Goal: Task Accomplishment & Management: Use online tool/utility

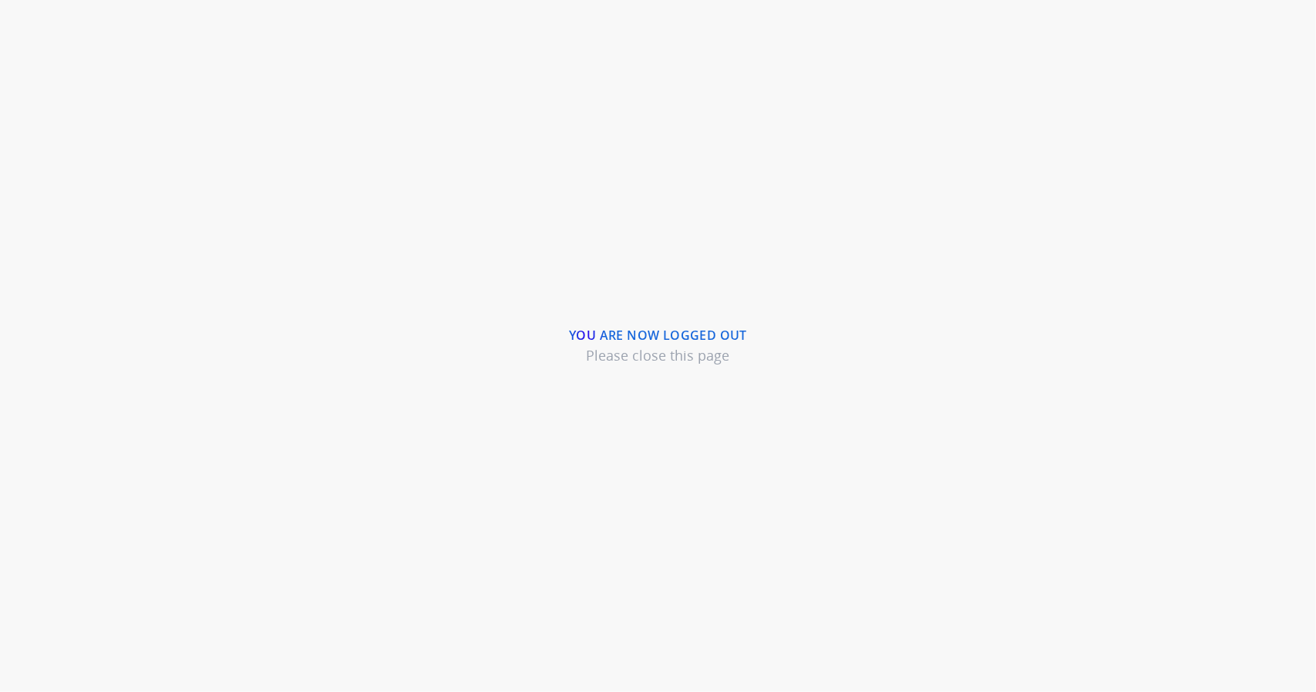
click at [463, 183] on div "You are now logged out Please close this page" at bounding box center [658, 346] width 1316 height 692
click at [438, 211] on div "You are now logged out Please close this page" at bounding box center [658, 346] width 1316 height 692
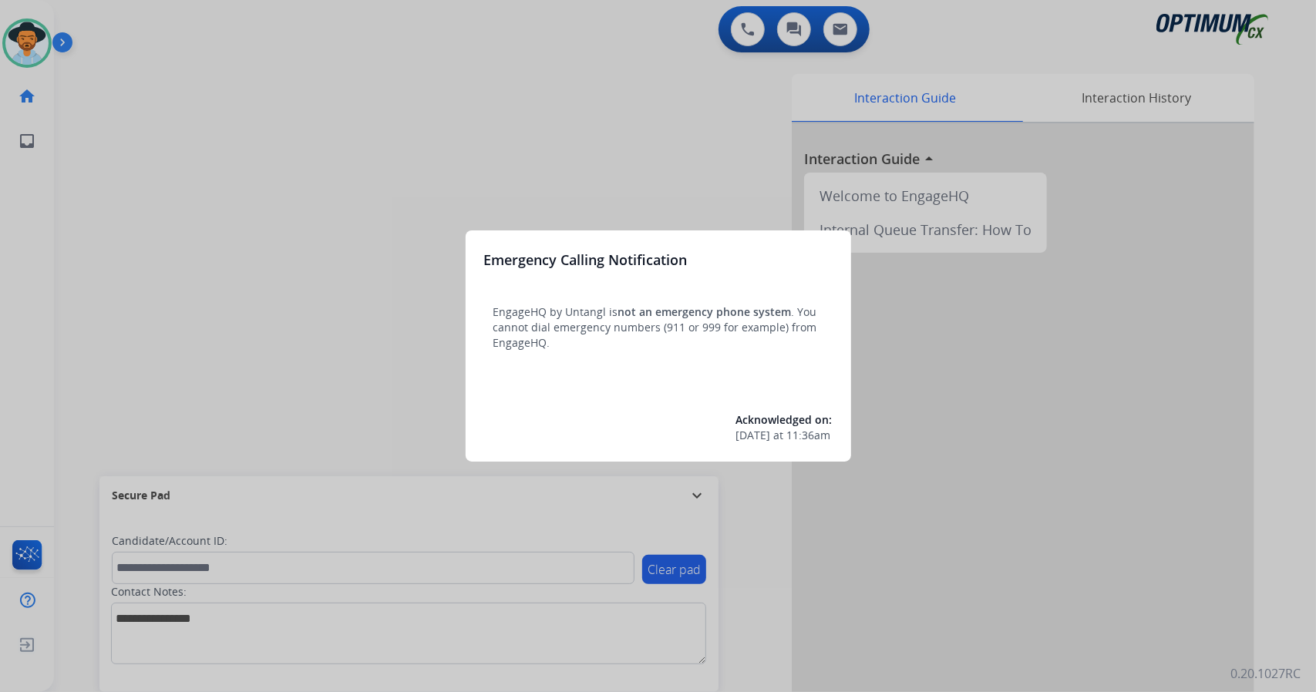
click at [430, 316] on div at bounding box center [658, 346] width 1316 height 692
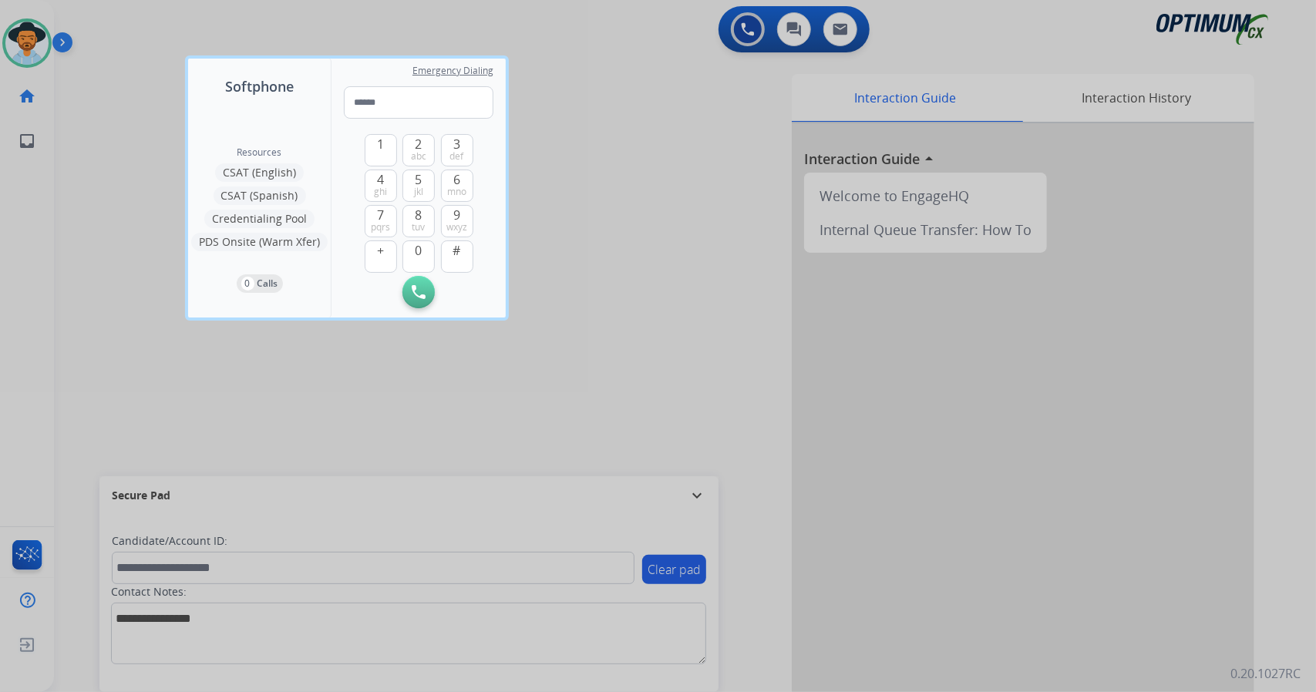
click at [151, 277] on div at bounding box center [658, 346] width 1316 height 692
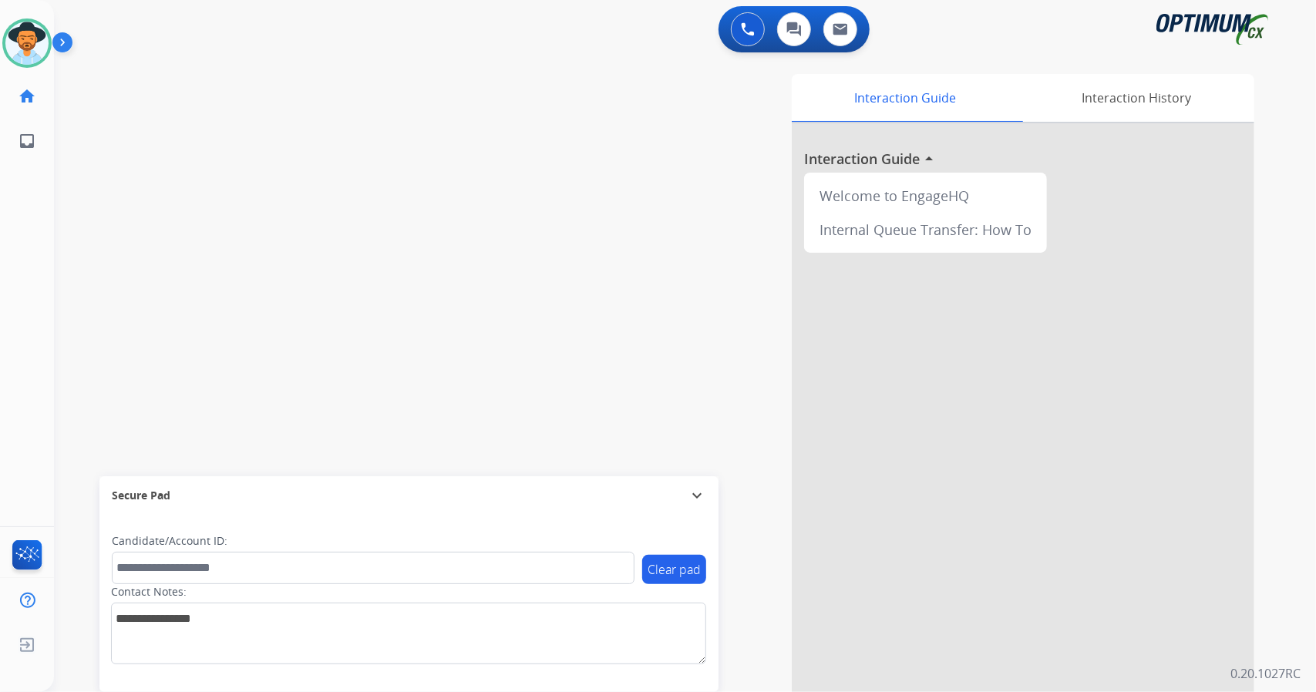
click at [524, 143] on div "Interaction Guide Interaction History Interaction Guide arrow_drop_up Welcome t…" at bounding box center [872, 386] width 763 height 625
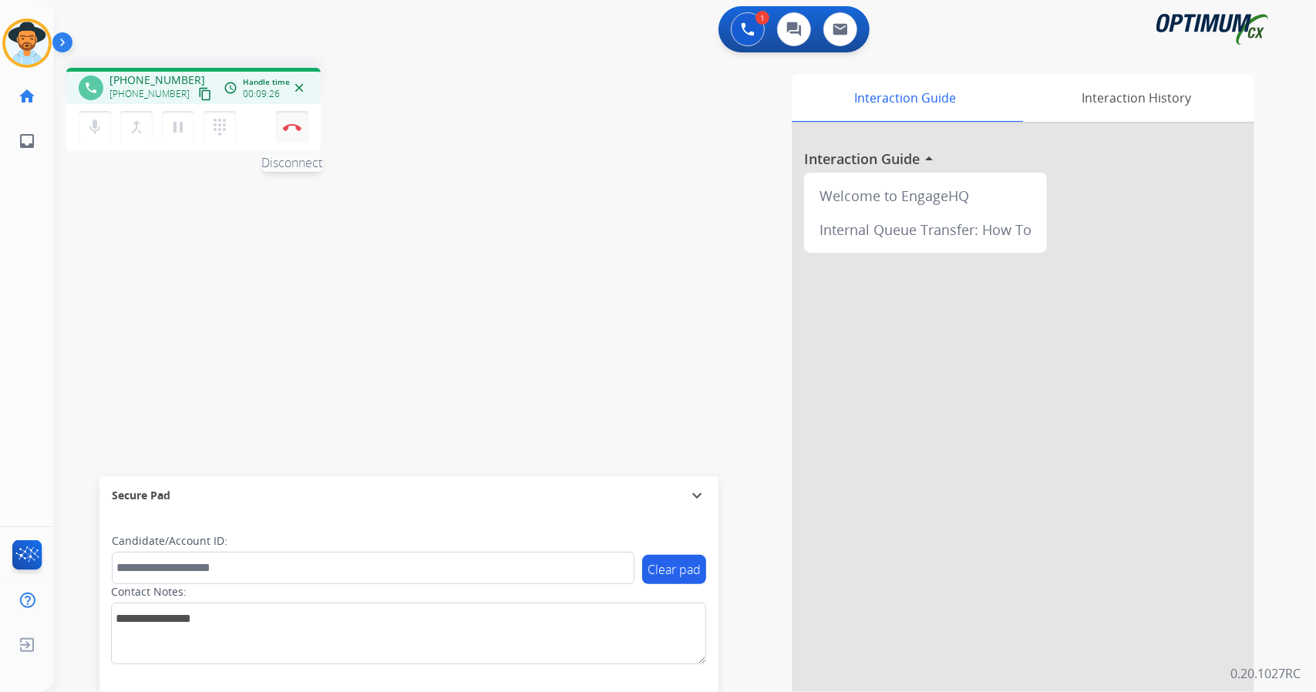
click at [301, 132] on button "Disconnect" at bounding box center [292, 127] width 32 height 32
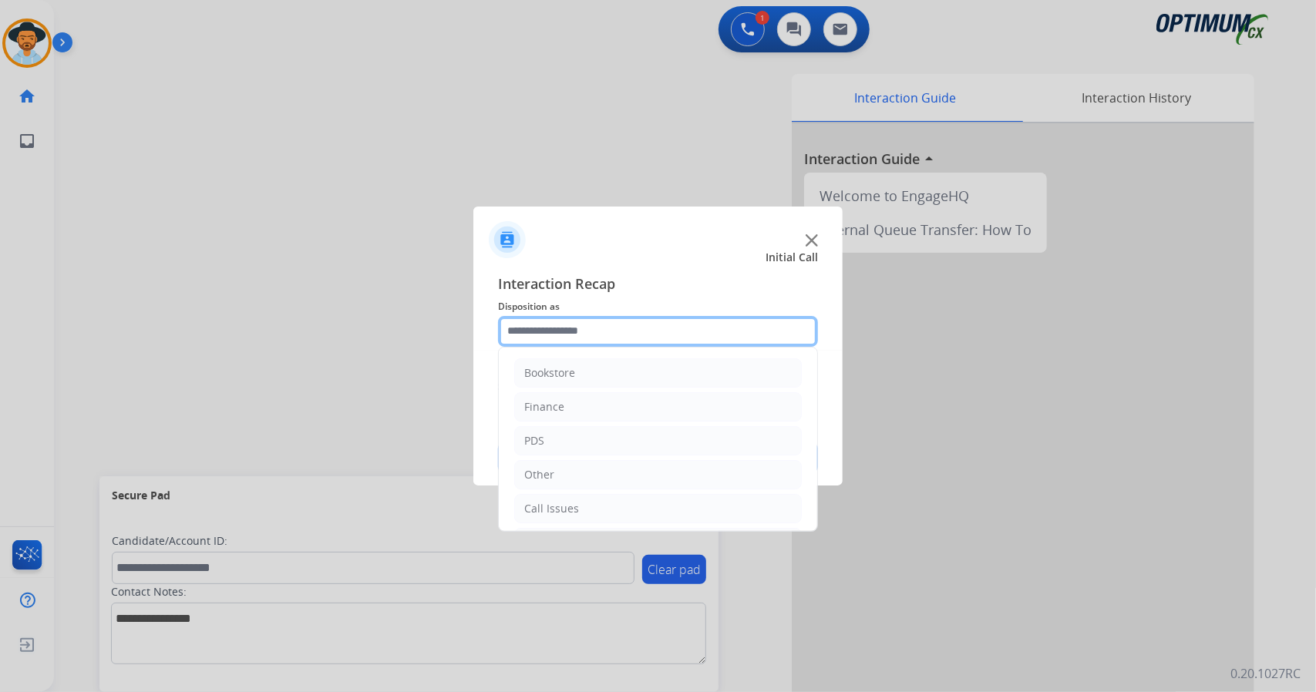
click at [547, 340] on input "text" at bounding box center [658, 331] width 320 height 31
click at [596, 446] on div "Initial Application" at bounding box center [569, 442] width 91 height 15
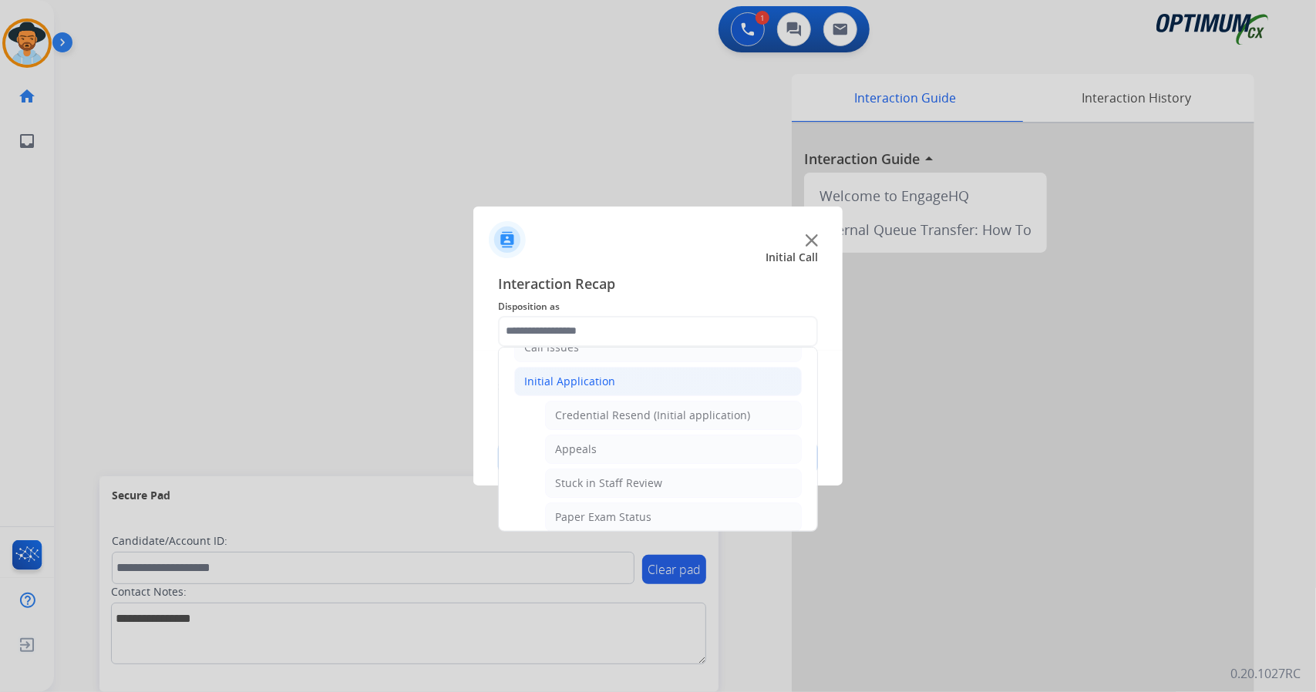
click at [596, 446] on li "Appeals" at bounding box center [673, 449] width 257 height 29
type input "*******"
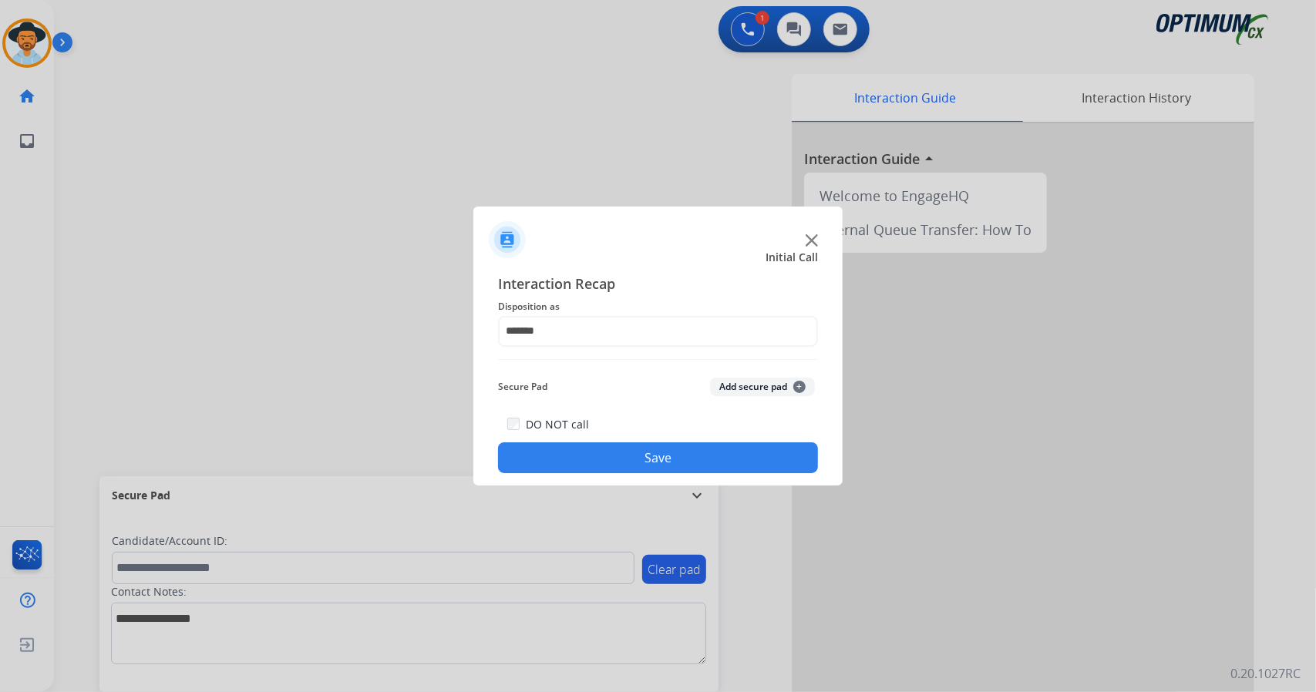
click at [611, 455] on button "Save" at bounding box center [658, 458] width 320 height 31
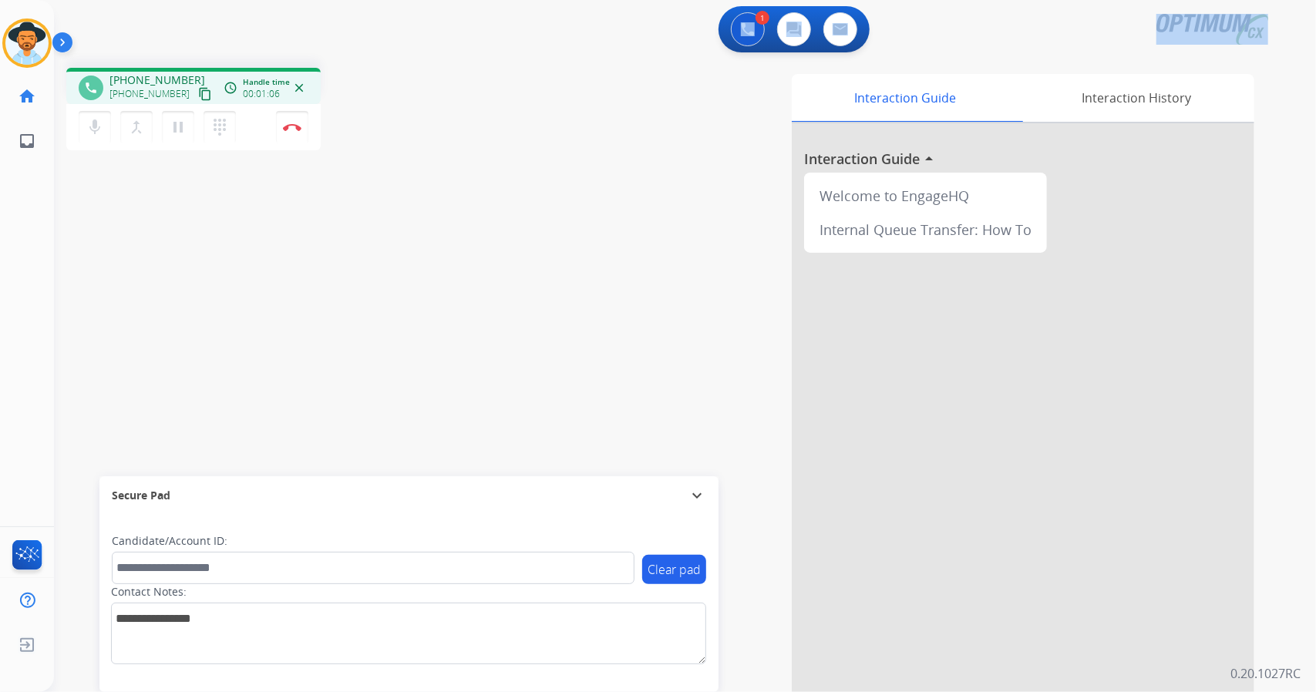
drag, startPoint x: 1294, startPoint y: 16, endPoint x: 358, endPoint y: -24, distance: 937.0
click at [358, 0] on html "Outbound call Quit Outbound call Quit Schedule interaction + Add to my list Cus…" at bounding box center [658, 346] width 1316 height 692
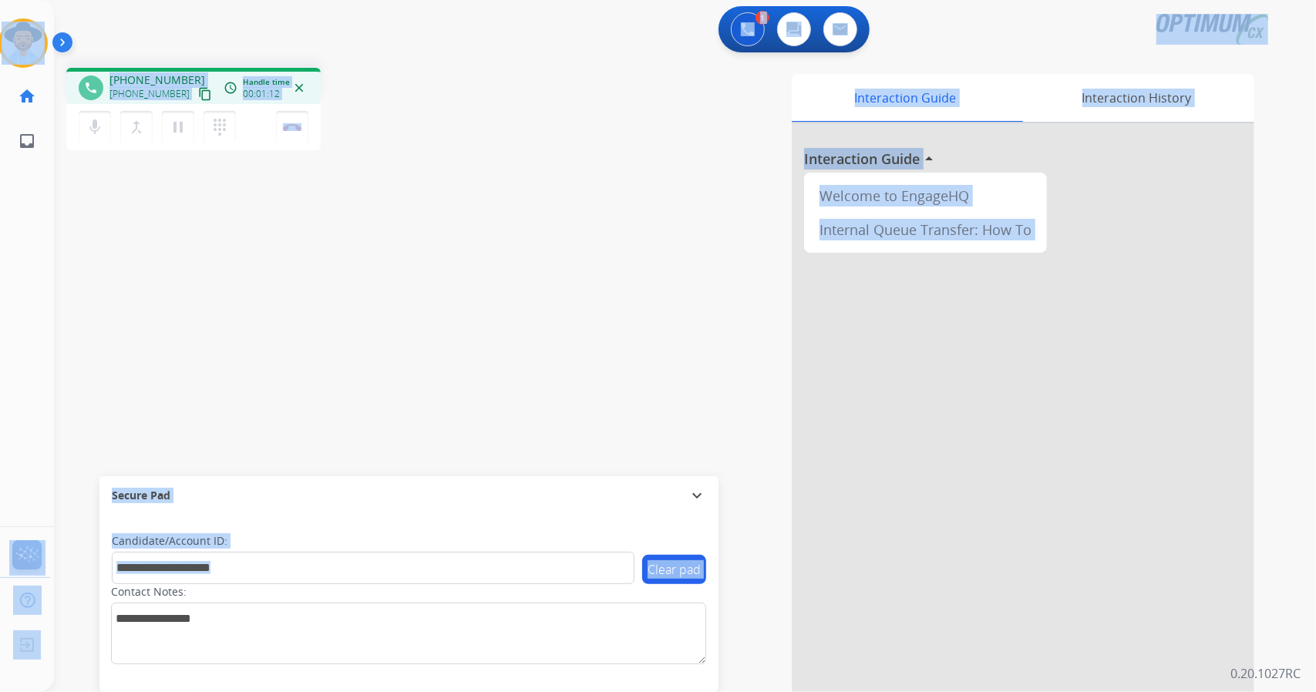
drag, startPoint x: 12, startPoint y: 8, endPoint x: 184, endPoint y: 684, distance: 696.8
click at [184, 684] on div "Outbound call Quit Outbound call Quit Schedule interaction + Add to my list Cus…" at bounding box center [658, 346] width 1316 height 692
click at [396, 300] on div "phone [PHONE_NUMBER] [PHONE_NUMBER] content_copy access_time Call metrics Queue…" at bounding box center [666, 377] width 1225 height 643
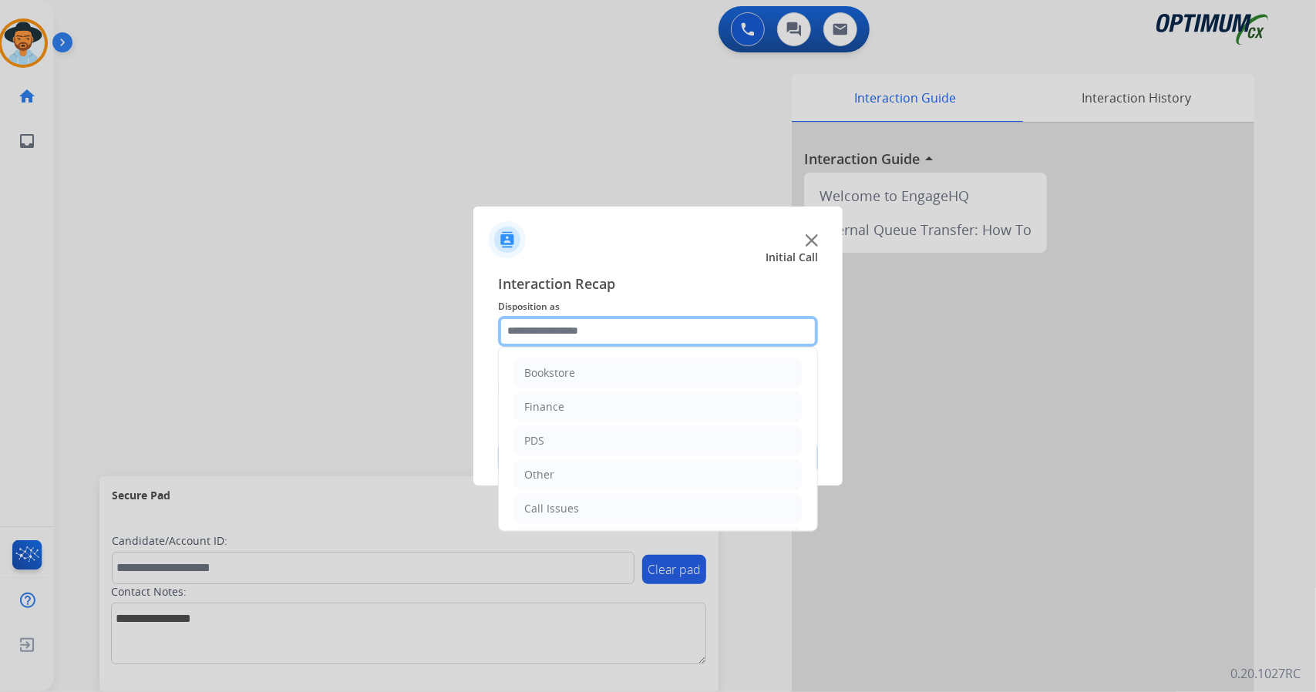
click at [575, 325] on input "text" at bounding box center [658, 331] width 320 height 31
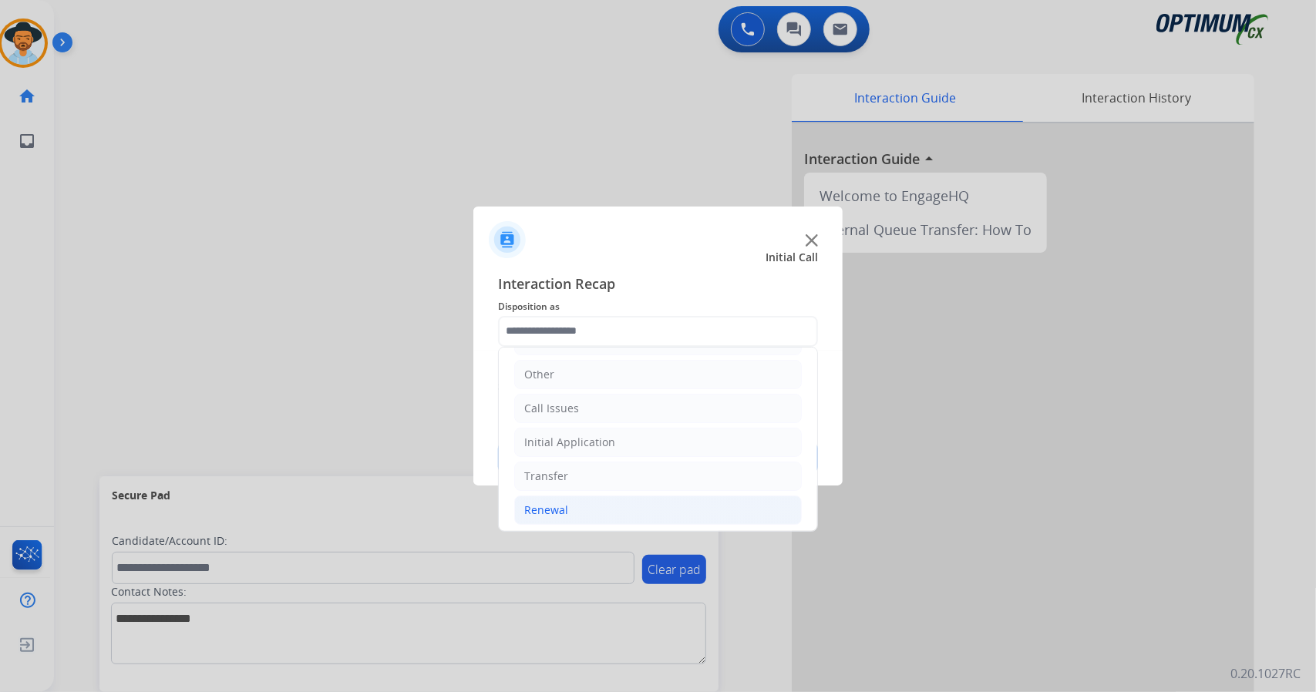
click at [623, 508] on li "Renewal" at bounding box center [658, 510] width 288 height 29
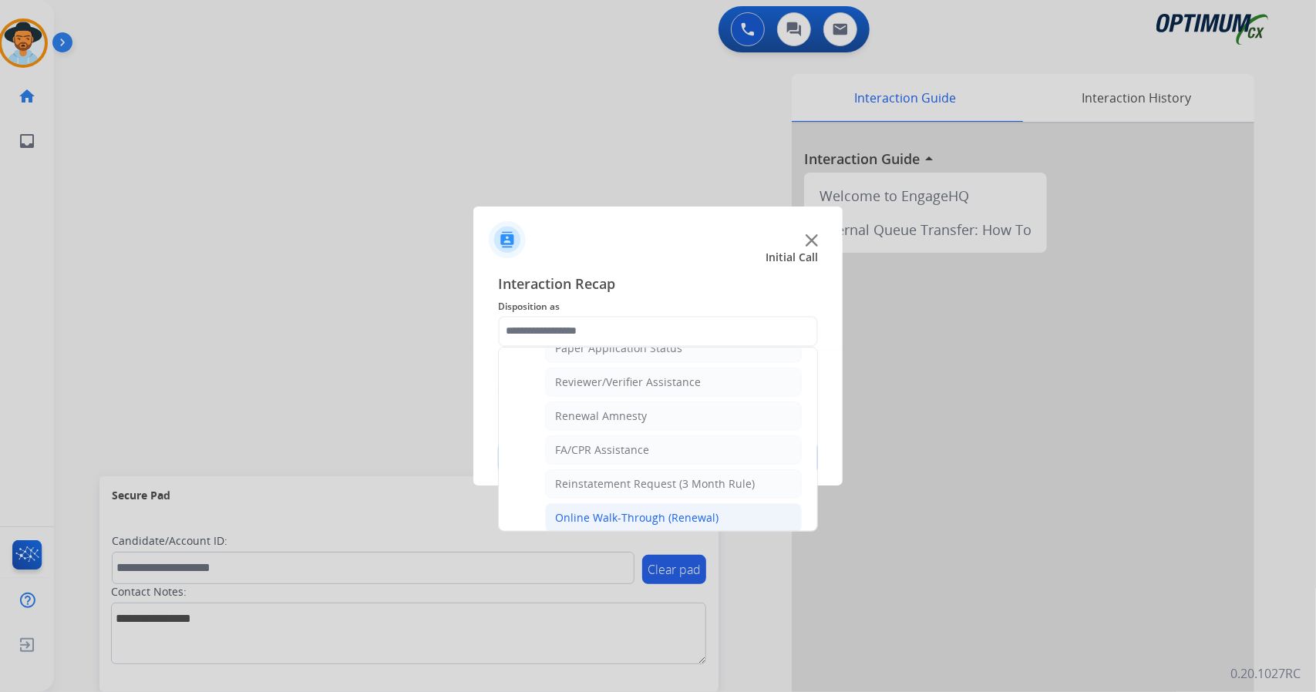
click at [665, 510] on div "Online Walk-Through (Renewal)" at bounding box center [636, 517] width 163 height 15
type input "**********"
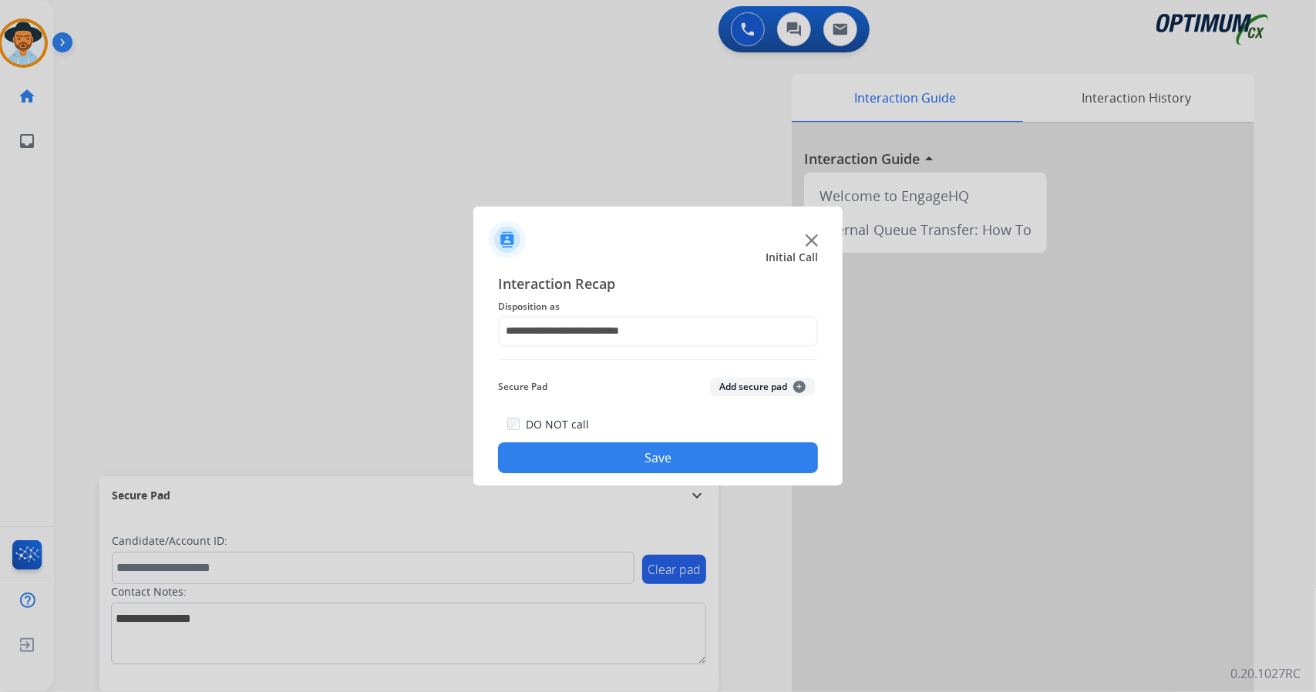
click at [643, 454] on button "Save" at bounding box center [658, 458] width 320 height 31
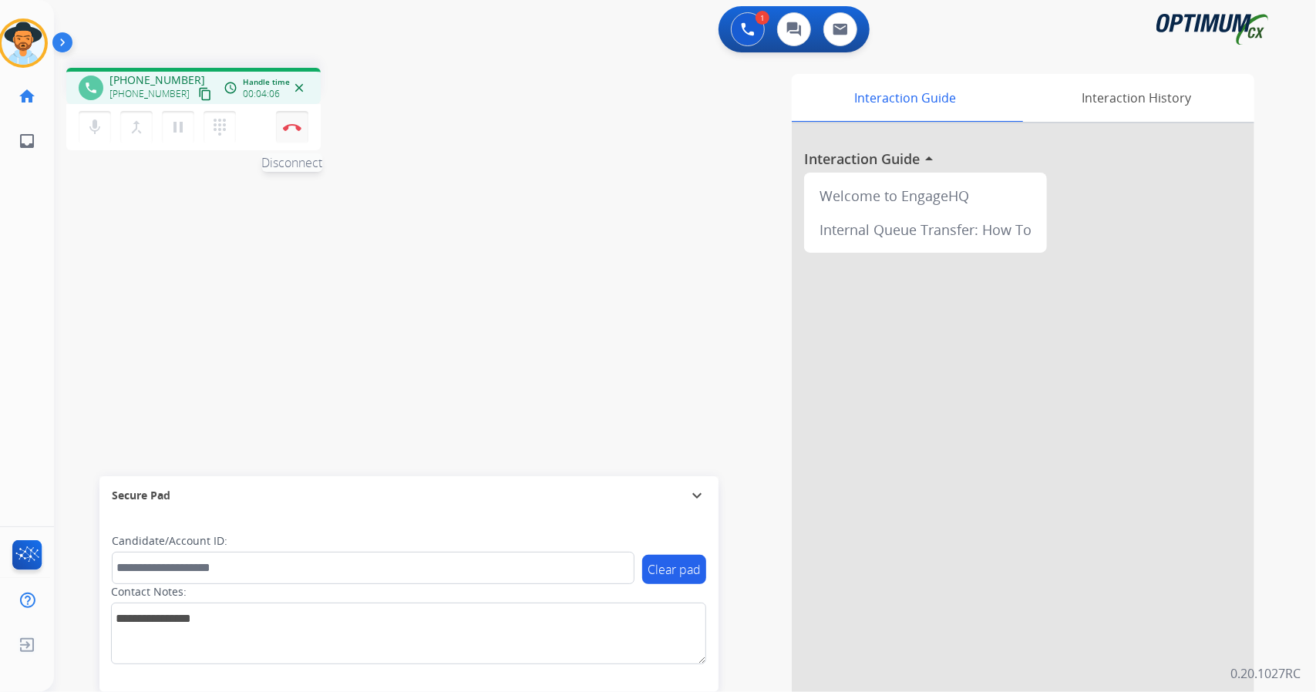
click at [302, 127] on button "Disconnect" at bounding box center [292, 127] width 32 height 32
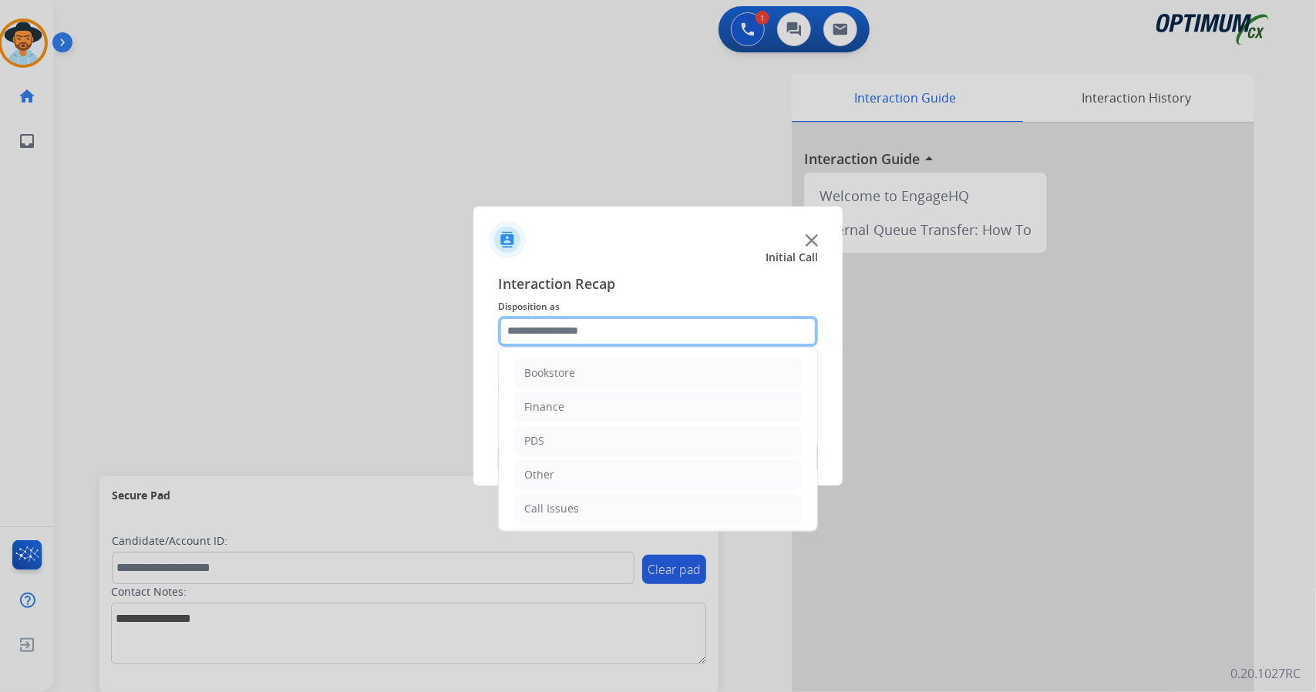
click at [561, 325] on input "text" at bounding box center [658, 331] width 320 height 31
click at [609, 409] on li "Call Issues" at bounding box center [658, 408] width 288 height 29
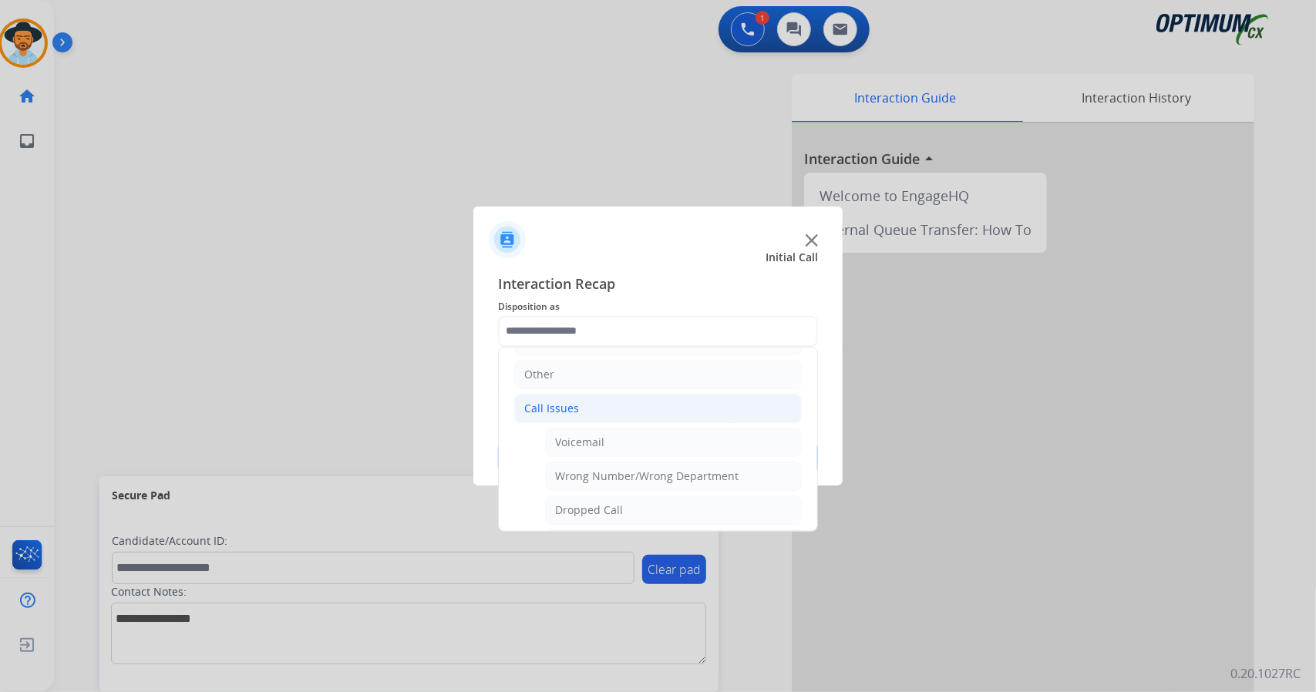
click at [609, 409] on li "Call Issues" at bounding box center [658, 408] width 288 height 29
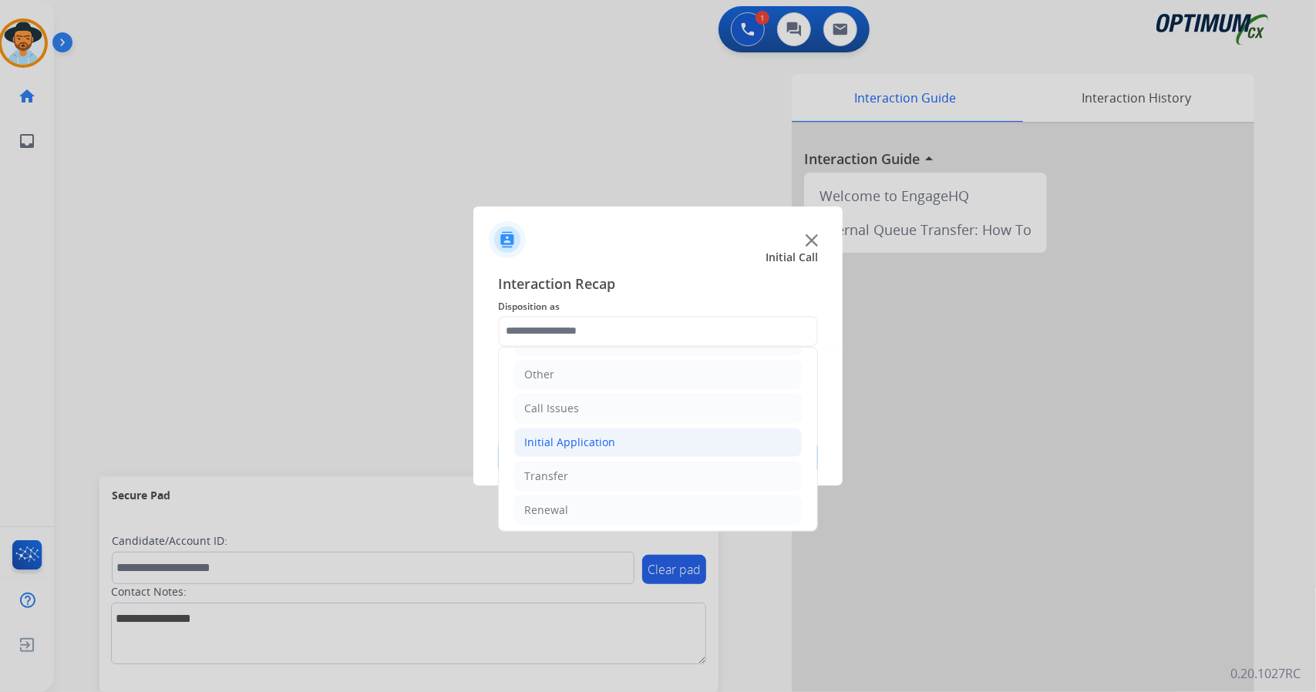
click at [626, 442] on li "Initial Application" at bounding box center [658, 442] width 288 height 29
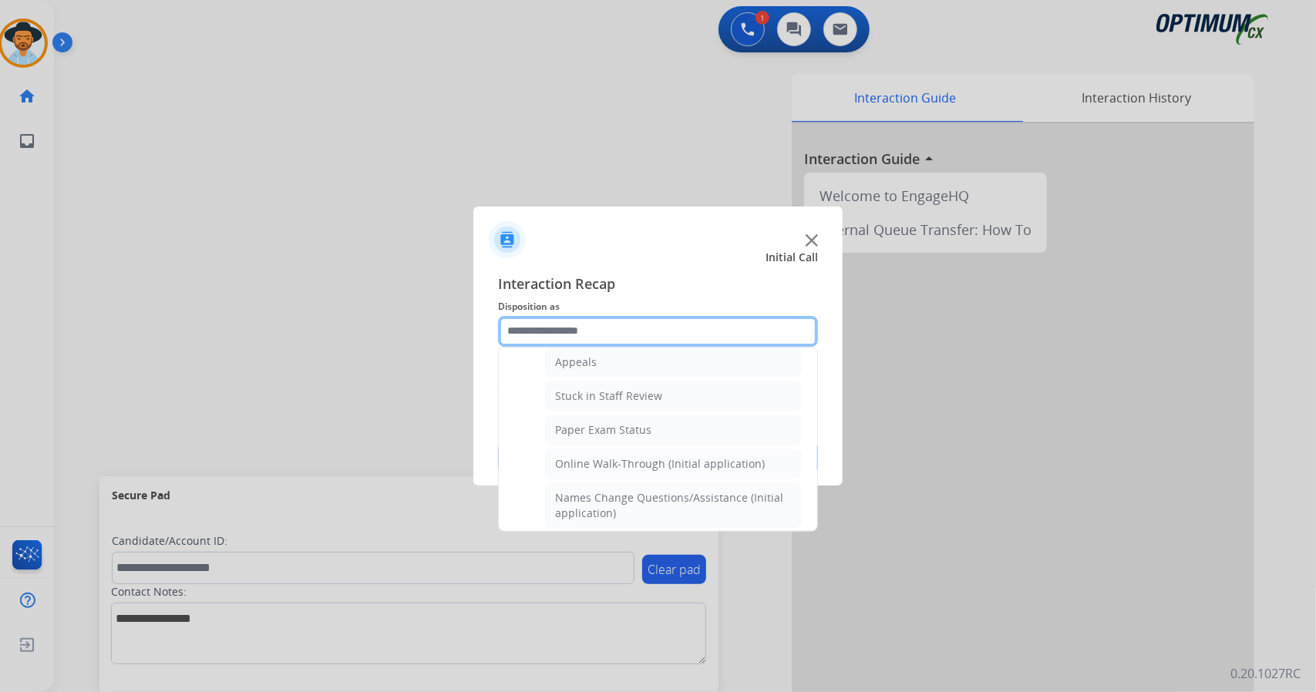
scroll to position [260, 0]
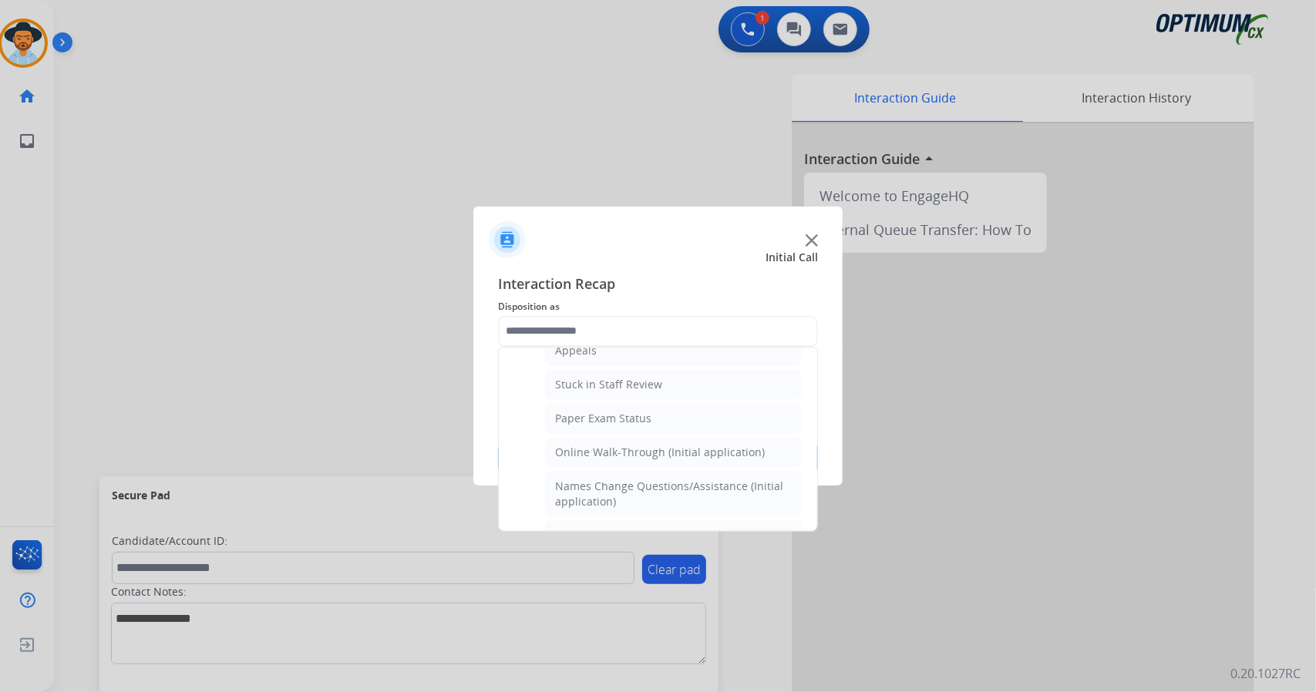
click at [626, 445] on div "Online Walk-Through (Initial application)" at bounding box center [660, 452] width 210 height 15
type input "**********"
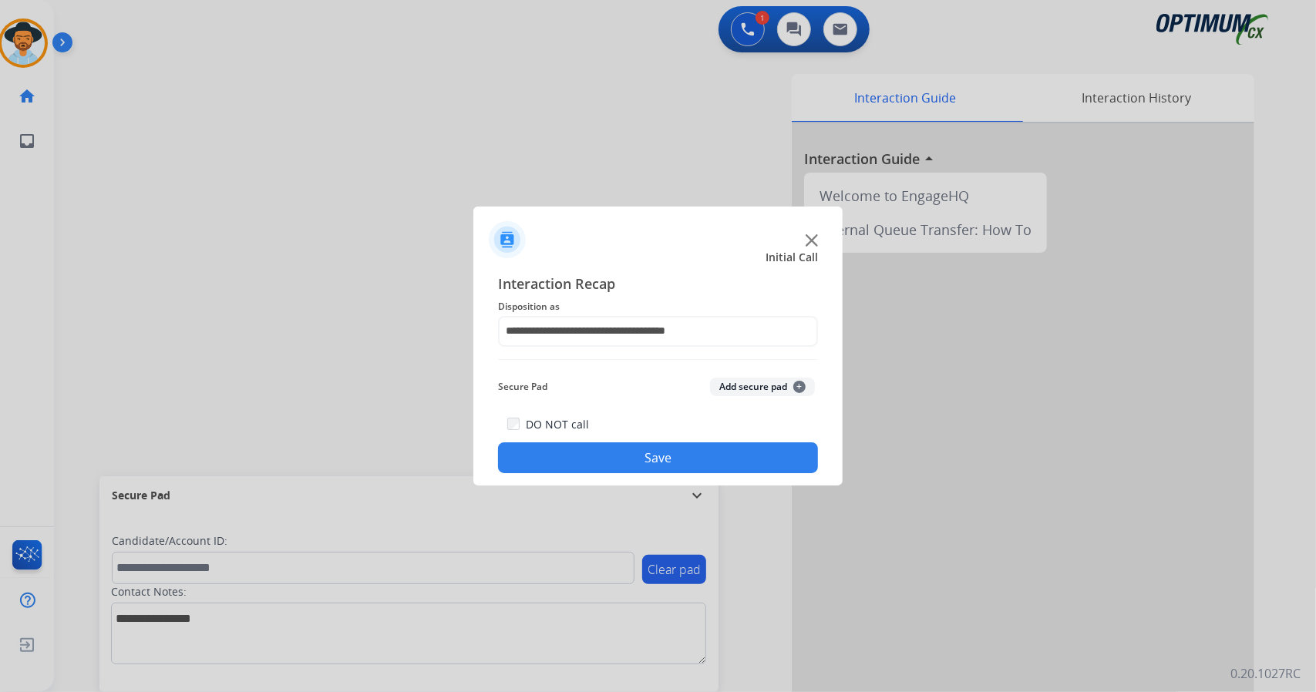
click at [635, 456] on button "Save" at bounding box center [658, 458] width 320 height 31
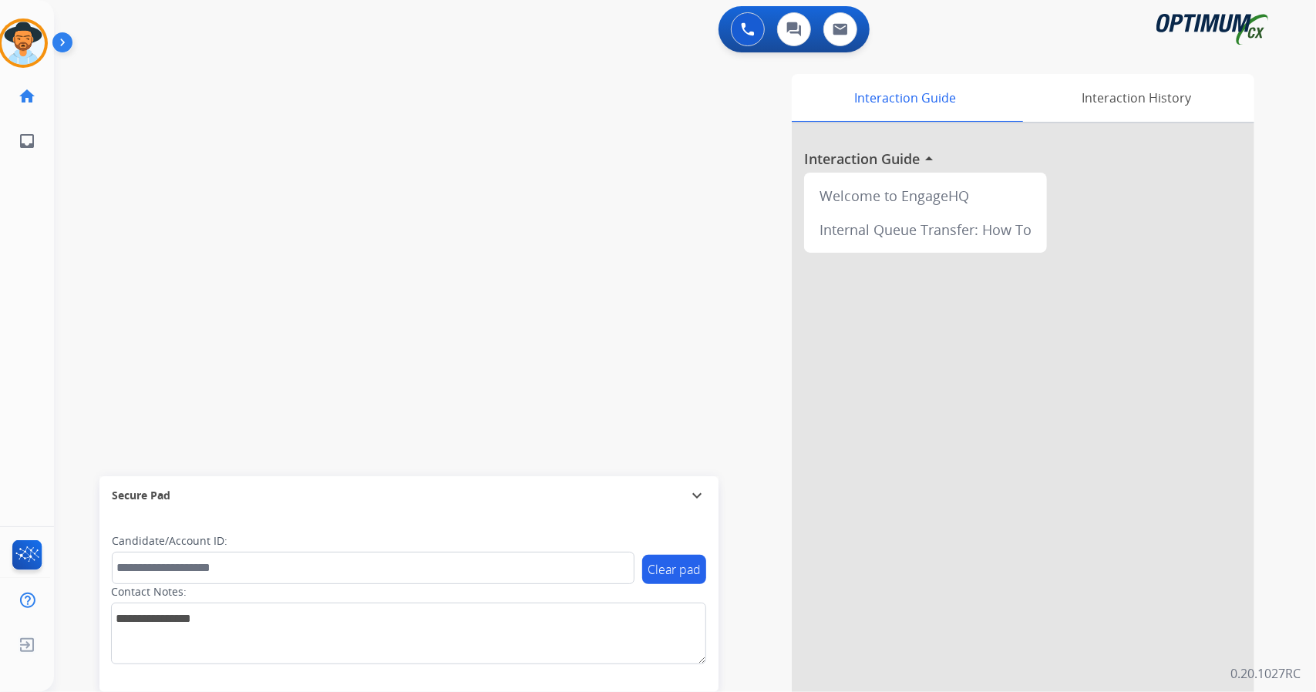
click at [93, 185] on div "swap_horiz Break voice bridge close_fullscreen Connect 3-Way Call merge_type Se…" at bounding box center [666, 377] width 1225 height 643
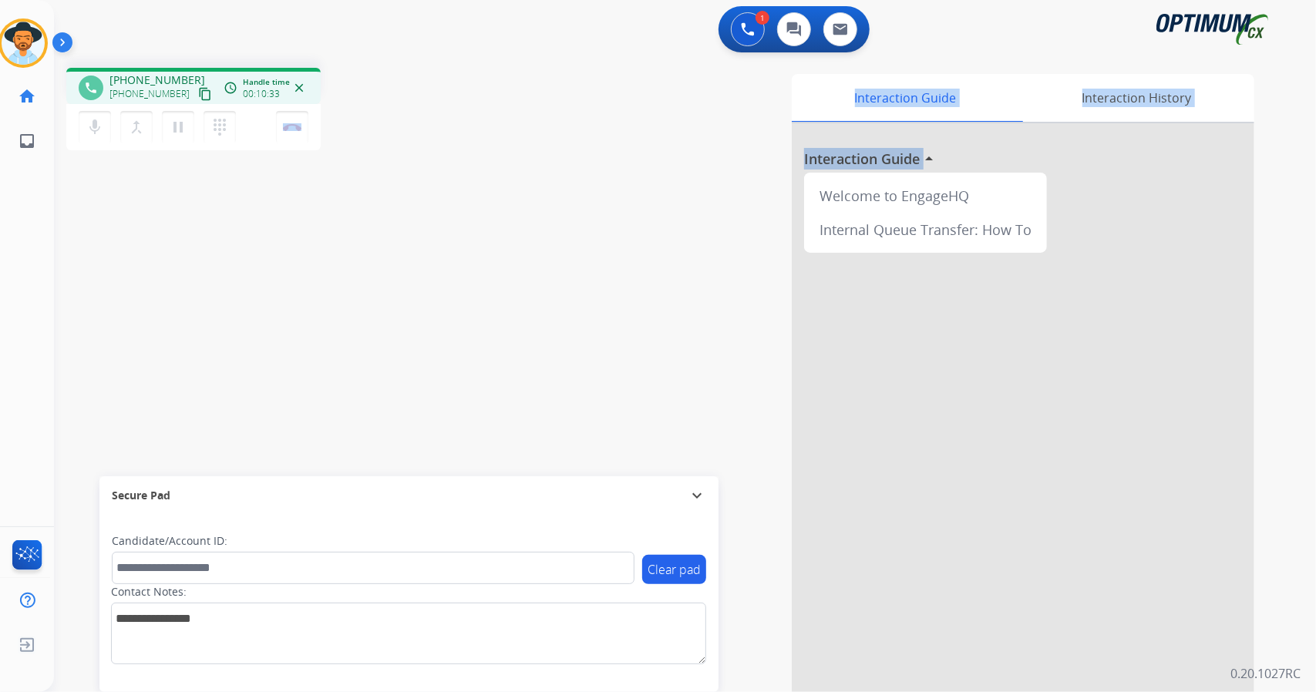
drag, startPoint x: 1289, startPoint y: 632, endPoint x: 239, endPoint y: 124, distance: 1166.0
click at [239, 124] on div "1 Voice Interactions 0 Chat Interactions 0 Email Interactions phone [PHONE_NUMB…" at bounding box center [685, 346] width 1262 height 692
click at [492, 171] on div "Interaction Guide Interaction History Interaction Guide arrow_drop_up Welcome t…" at bounding box center [872, 386] width 763 height 625
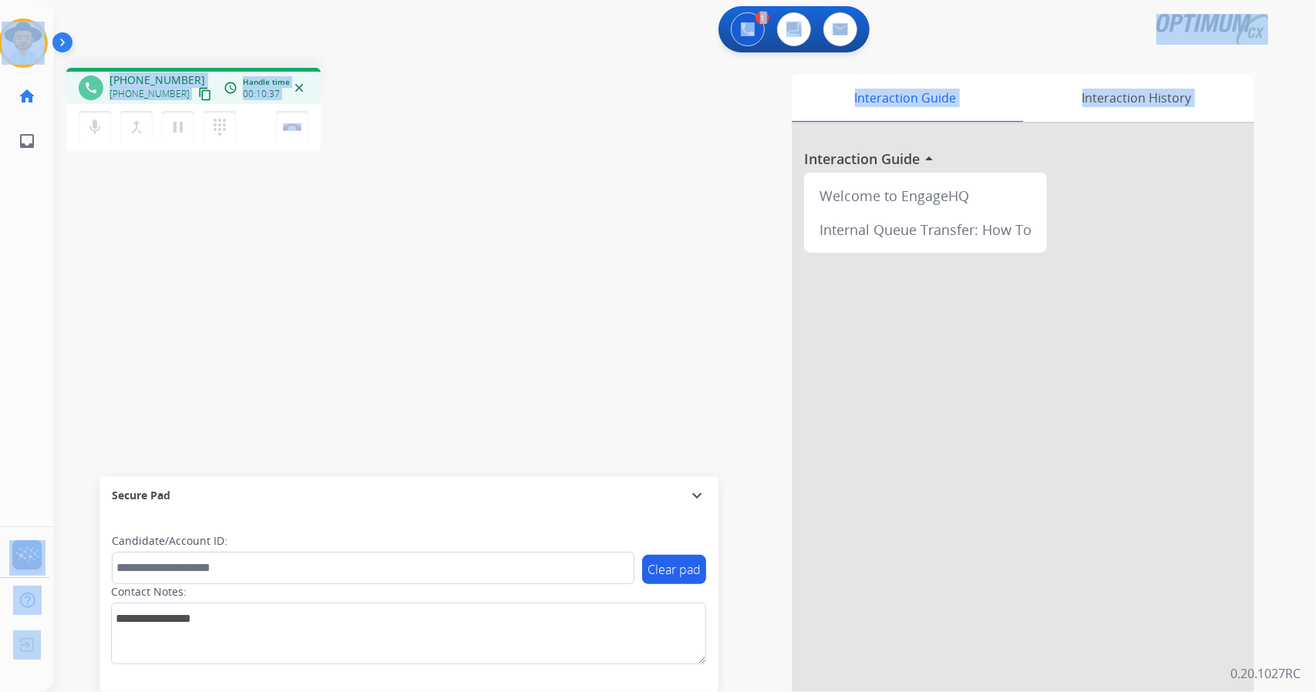
scroll to position [6, 0]
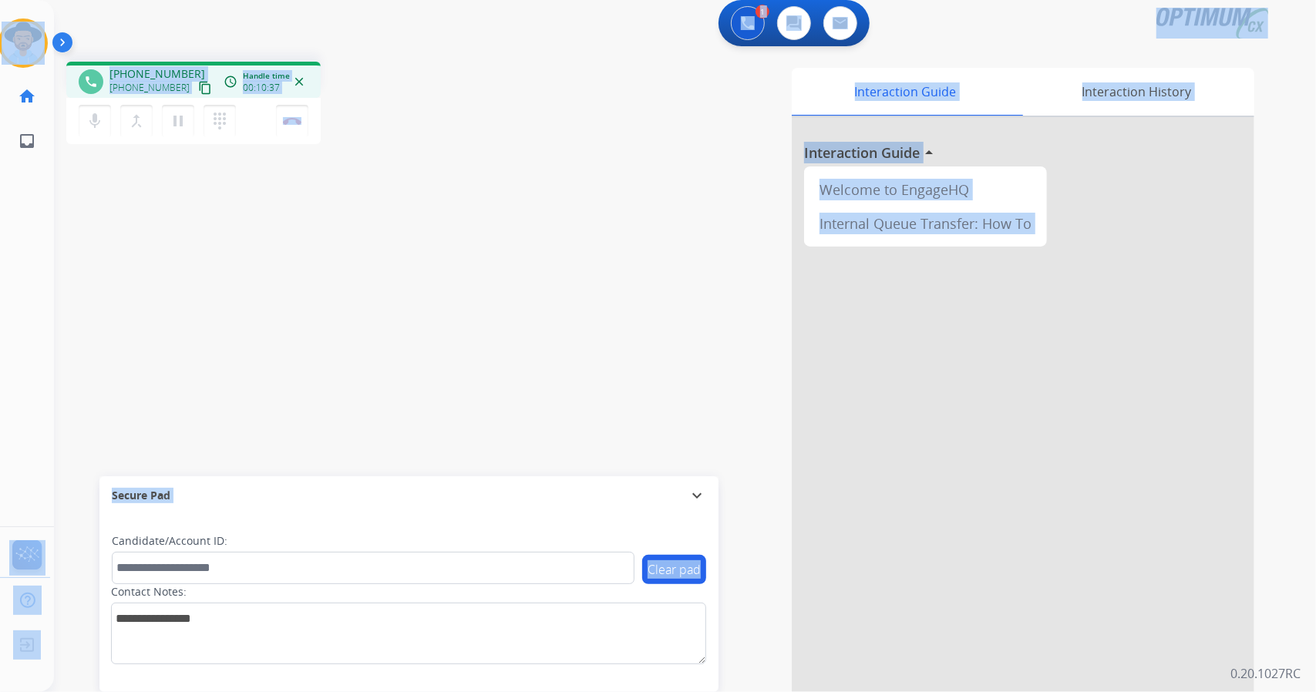
drag, startPoint x: 9, startPoint y: 1, endPoint x: 494, endPoint y: 581, distance: 755.5
click at [494, 581] on div "Outbound call Quit Outbound call Quit Schedule interaction + Add to my list Cus…" at bounding box center [658, 346] width 1316 height 692
click at [615, 78] on div "Interaction Guide Interaction History Interaction Guide arrow_drop_up Welcome t…" at bounding box center [872, 380] width 763 height 625
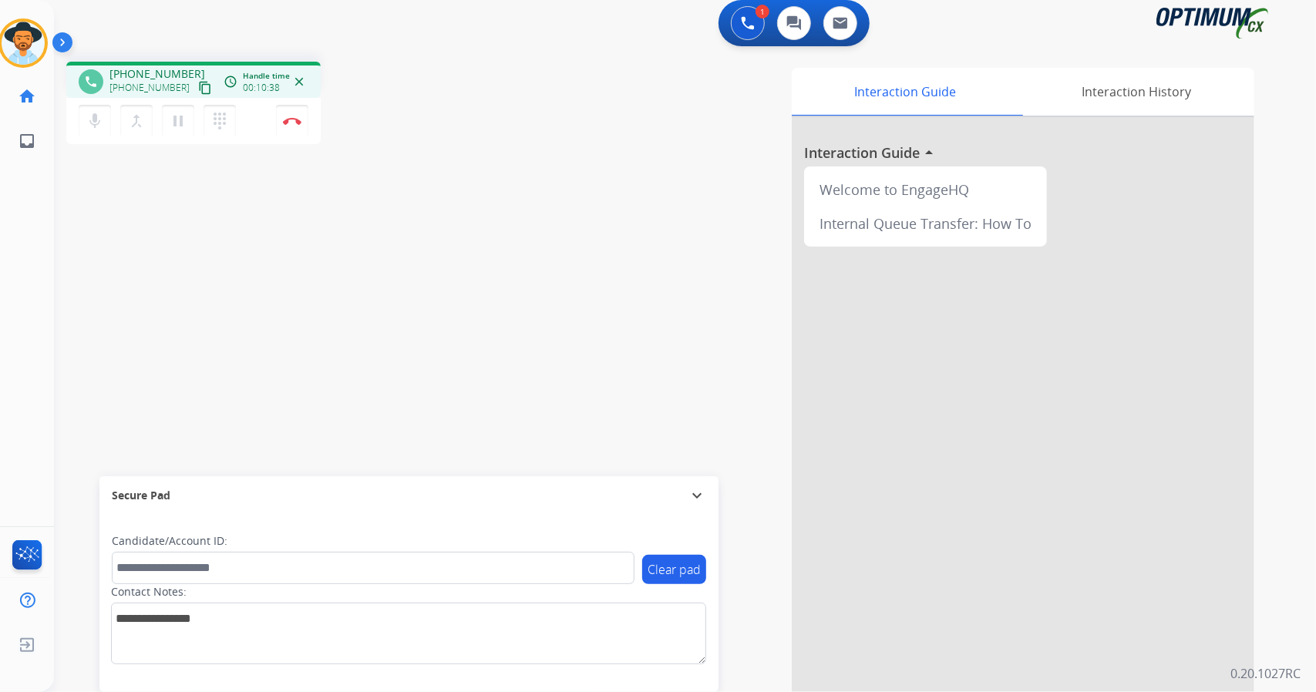
scroll to position [0, 0]
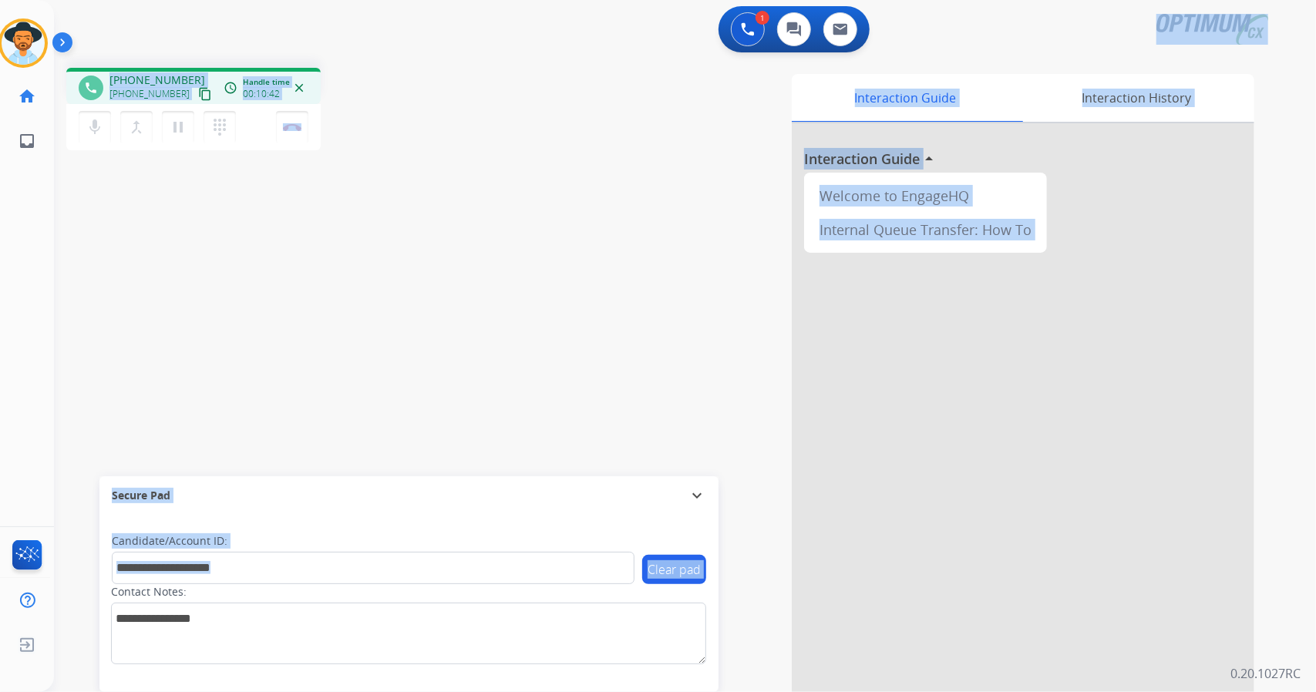
drag, startPoint x: 1302, startPoint y: 10, endPoint x: 359, endPoint y: 633, distance: 1130.3
click at [359, 633] on div "1 Voice Interactions 0 Chat Interactions 0 Email Interactions phone [PHONE_NUMB…" at bounding box center [685, 346] width 1262 height 692
click at [547, 252] on div "Interaction Guide Interaction History Interaction Guide arrow_drop_up Welcome t…" at bounding box center [872, 386] width 763 height 625
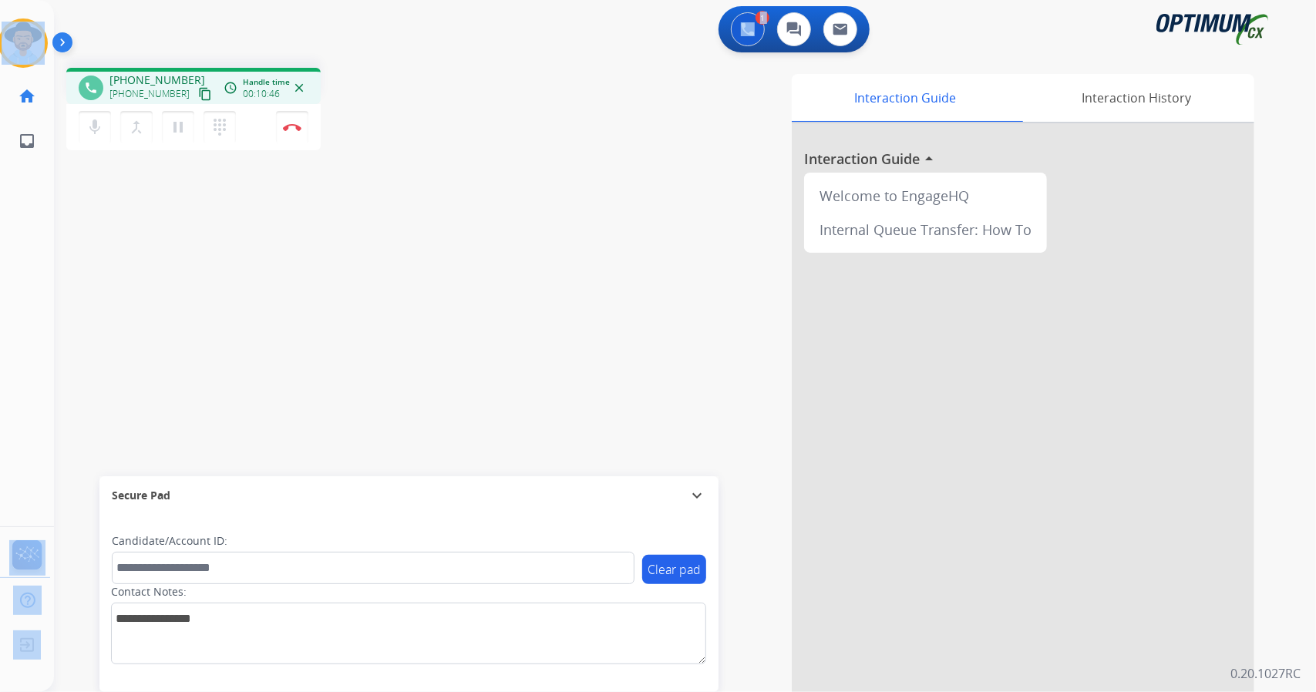
drag, startPoint x: 2, startPoint y: 1, endPoint x: 153, endPoint y: 22, distance: 153.3
click at [153, 22] on div "Outbound call Quit Outbound call Quit Schedule interaction + Add to my list Cus…" at bounding box center [658, 346] width 1316 height 692
click at [352, 109] on div "phone [PHONE_NUMBER] [PHONE_NUMBER] content_copy access_time Call metrics Queue…" at bounding box center [275, 111] width 419 height 87
drag, startPoint x: 353, startPoint y: 125, endPoint x: 3, endPoint y: 18, distance: 366.1
click at [3, 18] on div "Outbound call Quit Outbound call Quit Schedule interaction + Add to my list Cus…" at bounding box center [658, 346] width 1316 height 692
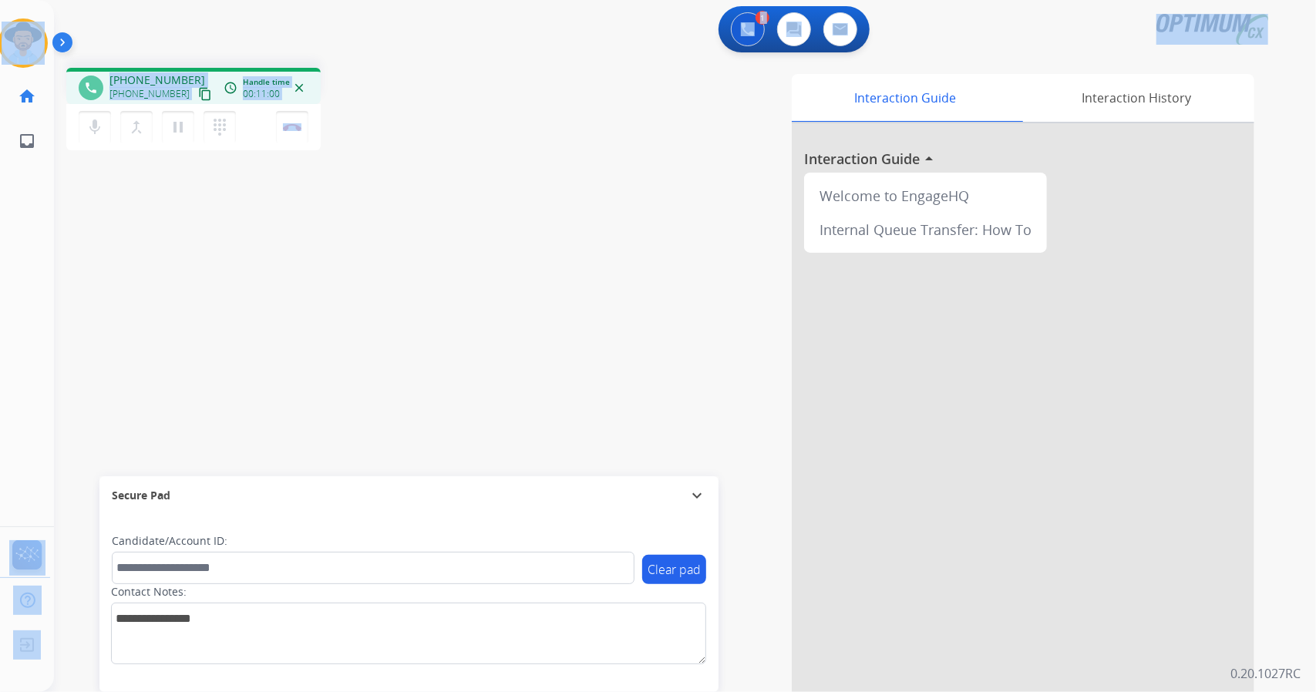
click at [114, 38] on div "1 Voice Interactions 0 Chat Interactions 0 Email Interactions" at bounding box center [675, 30] width 1207 height 49
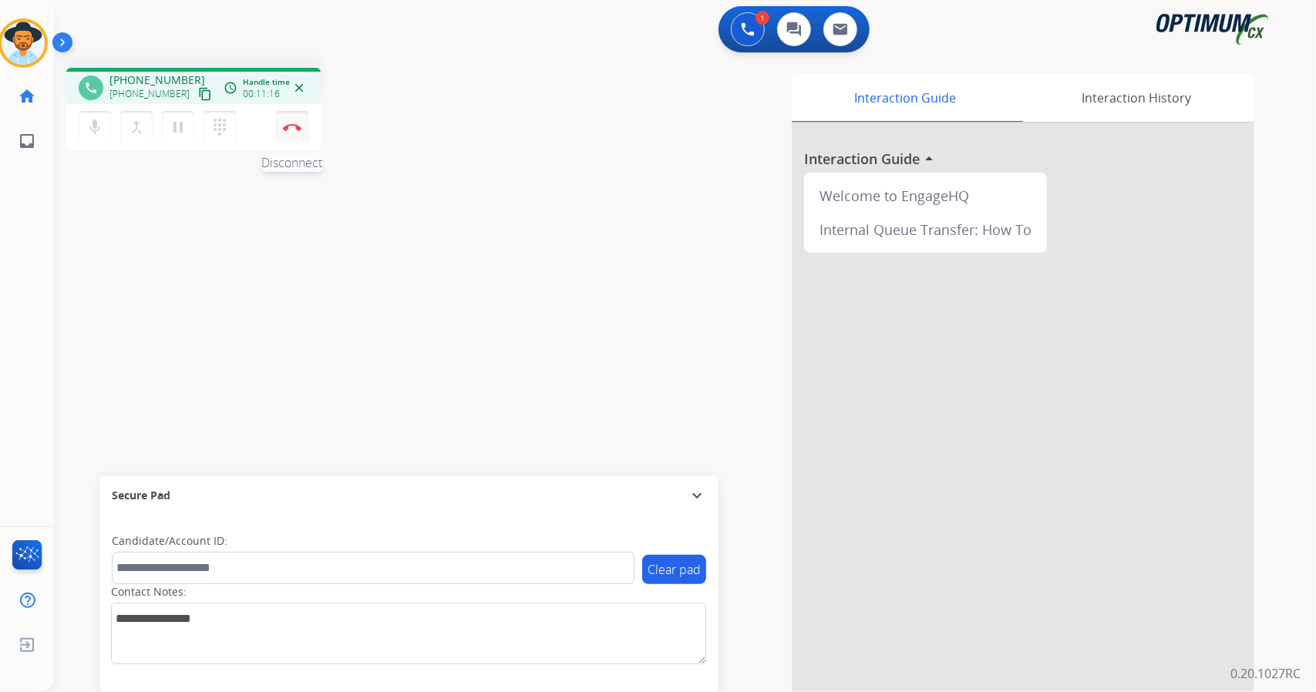
click at [298, 126] on img at bounding box center [292, 127] width 19 height 8
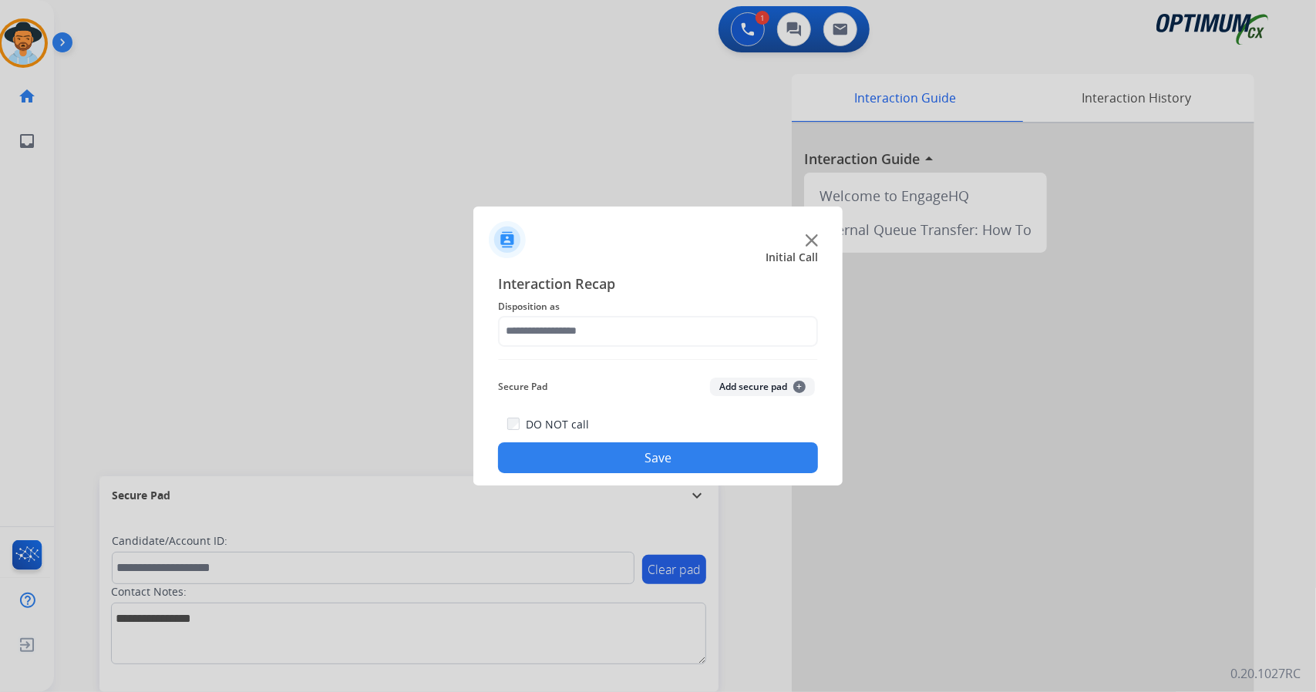
click at [567, 346] on div "Interaction Recap Disposition as Secure Pad Add secure pad + DO NOT call Save" at bounding box center [658, 373] width 320 height 201
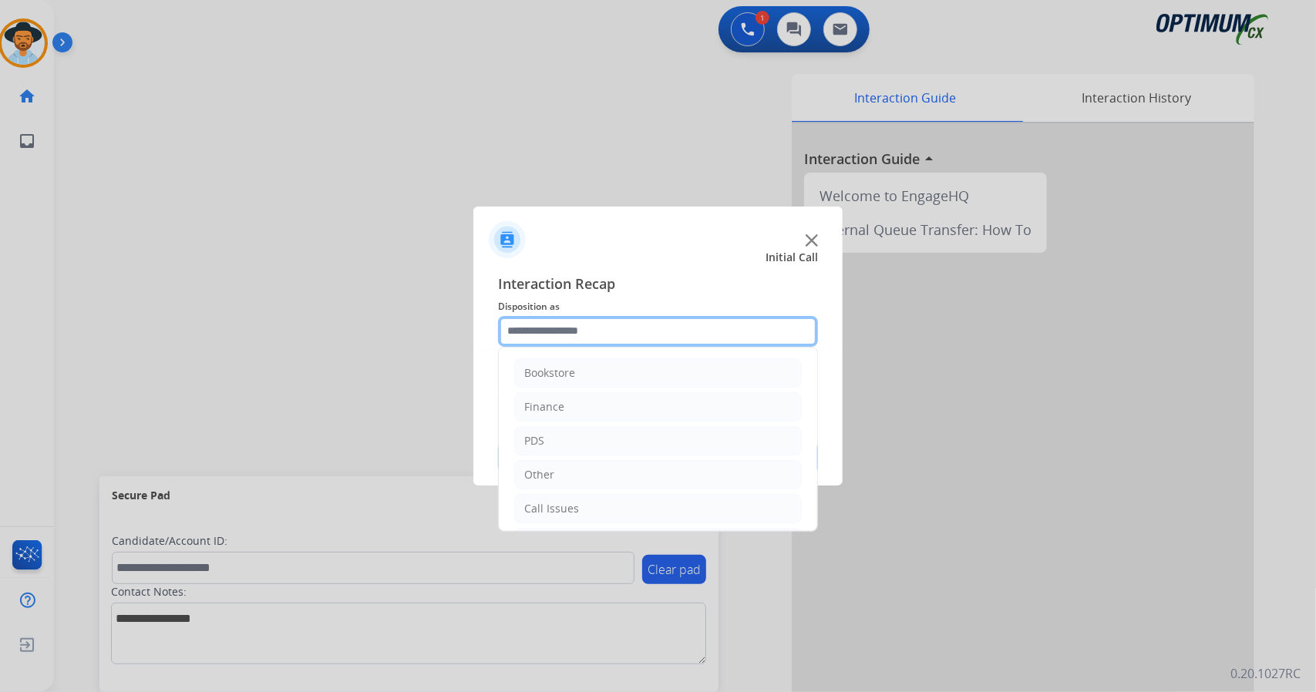
click at [560, 339] on input "text" at bounding box center [658, 331] width 320 height 31
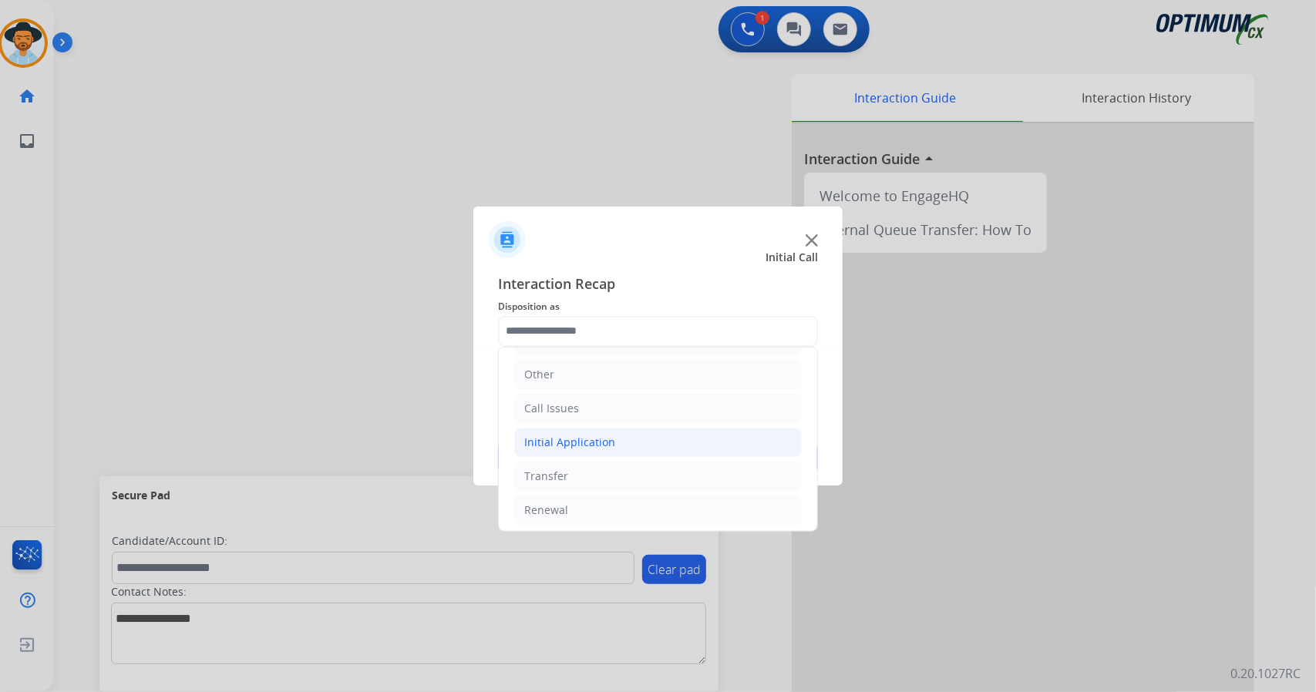
click at [638, 441] on li "Initial Application" at bounding box center [658, 442] width 288 height 29
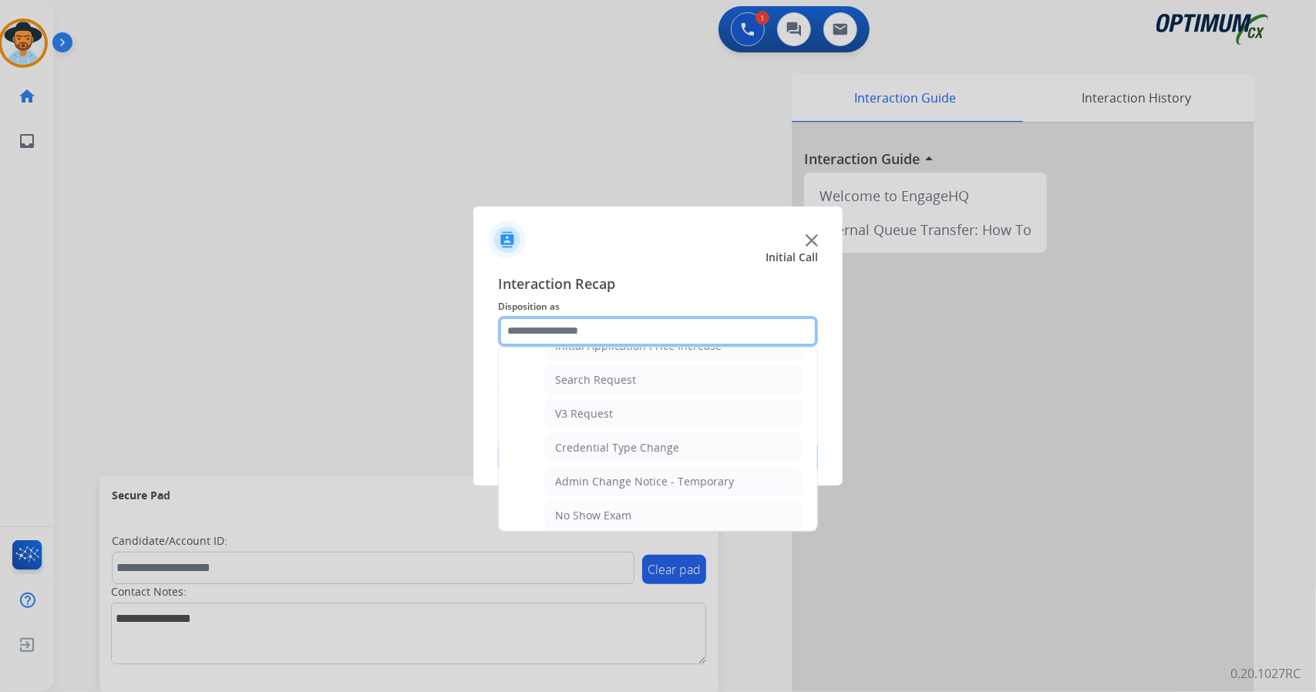
scroll to position [918, 0]
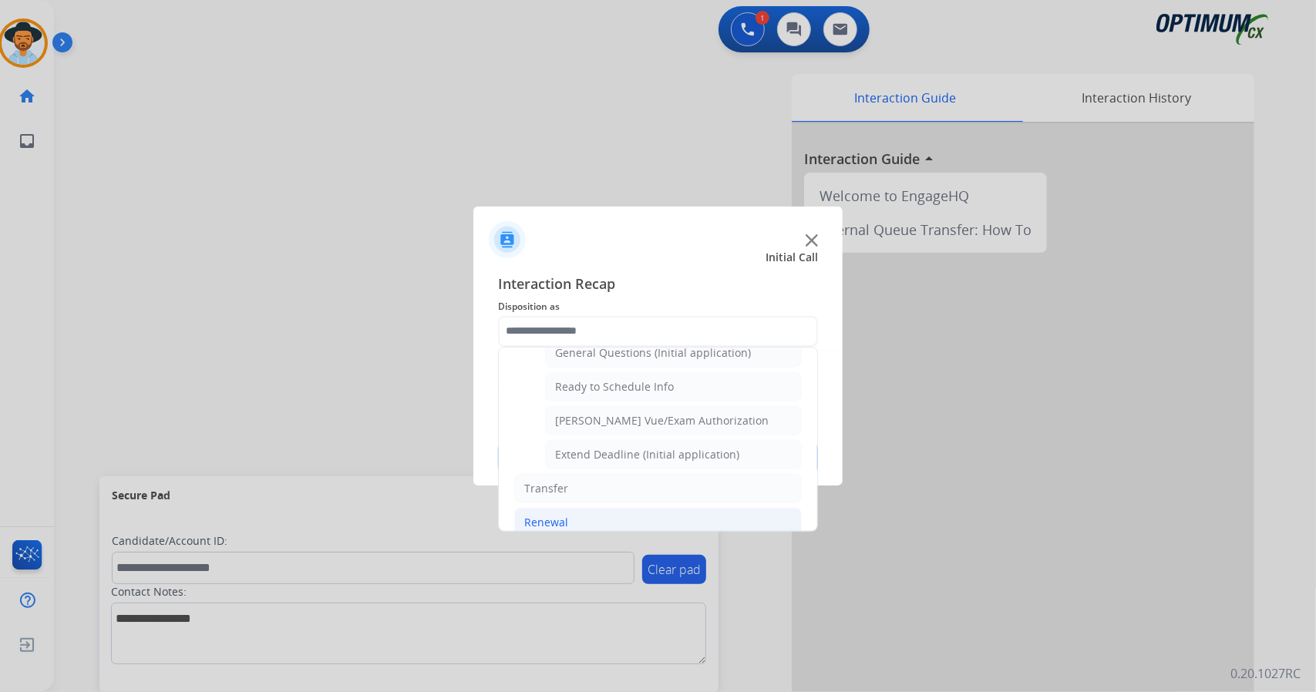
click at [654, 508] on li "Renewal" at bounding box center [658, 522] width 288 height 29
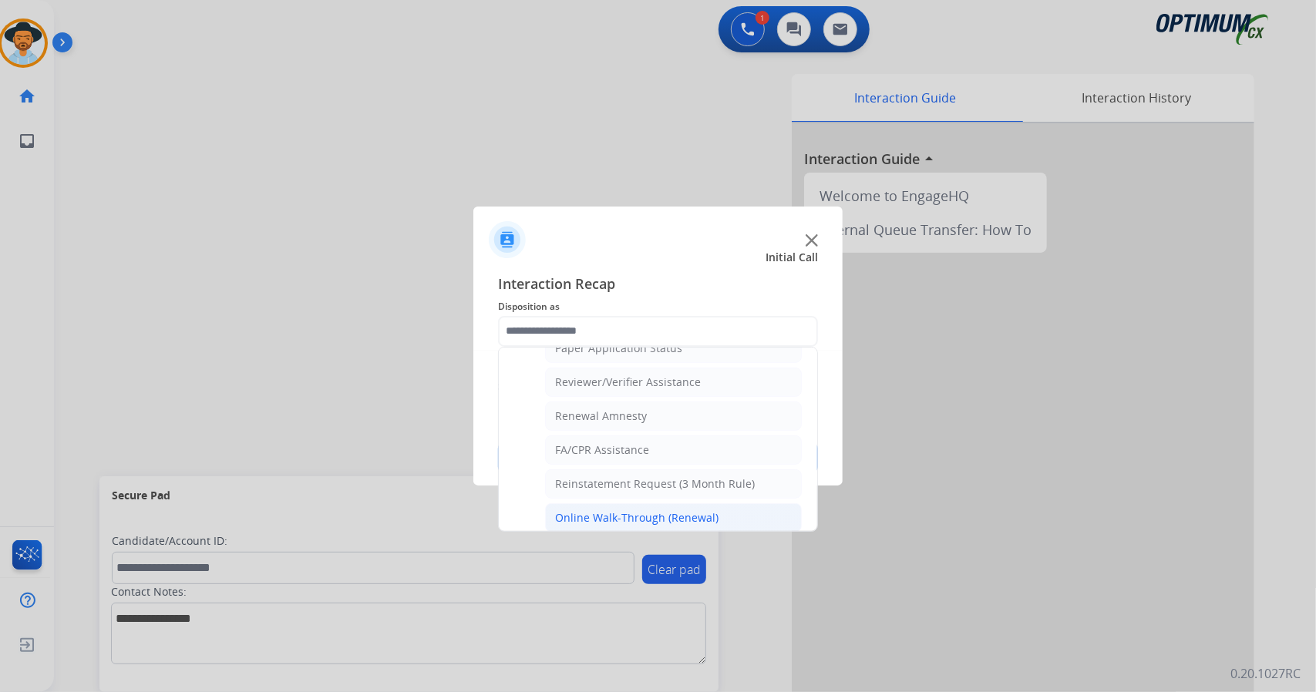
click at [651, 510] on div "Online Walk-Through (Renewal)" at bounding box center [636, 517] width 163 height 15
type input "**********"
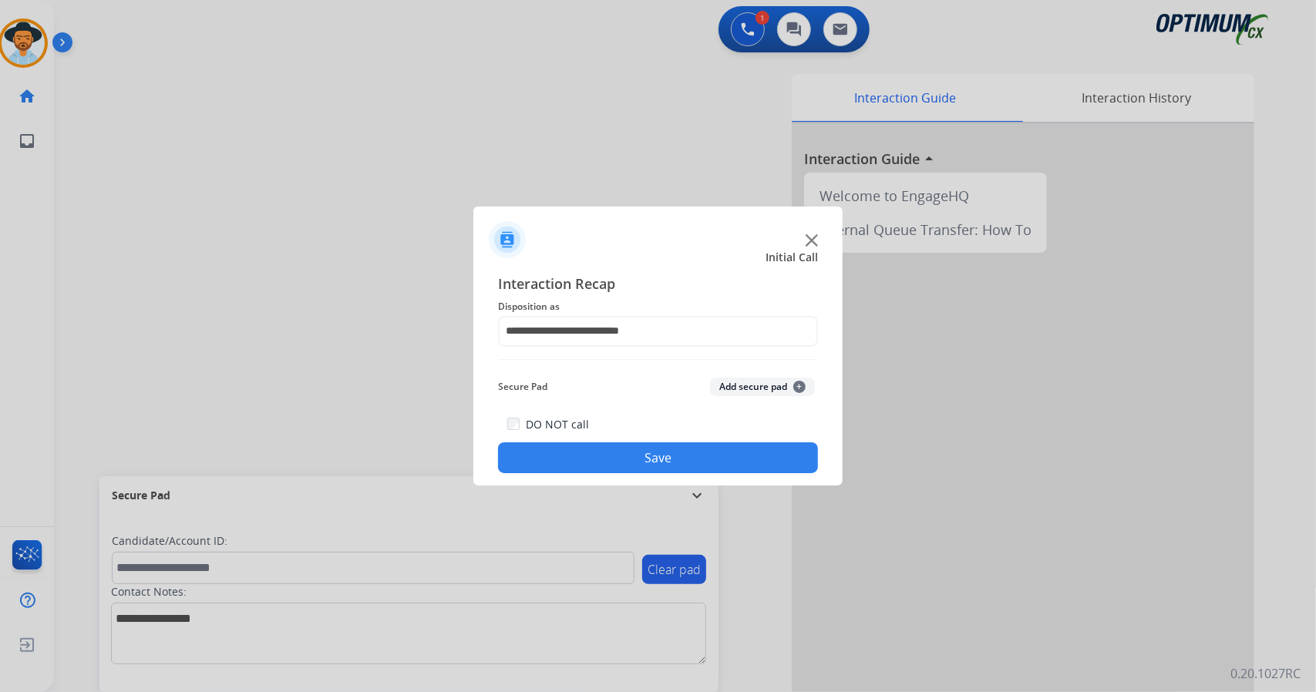
click at [602, 463] on button "Save" at bounding box center [658, 458] width 320 height 31
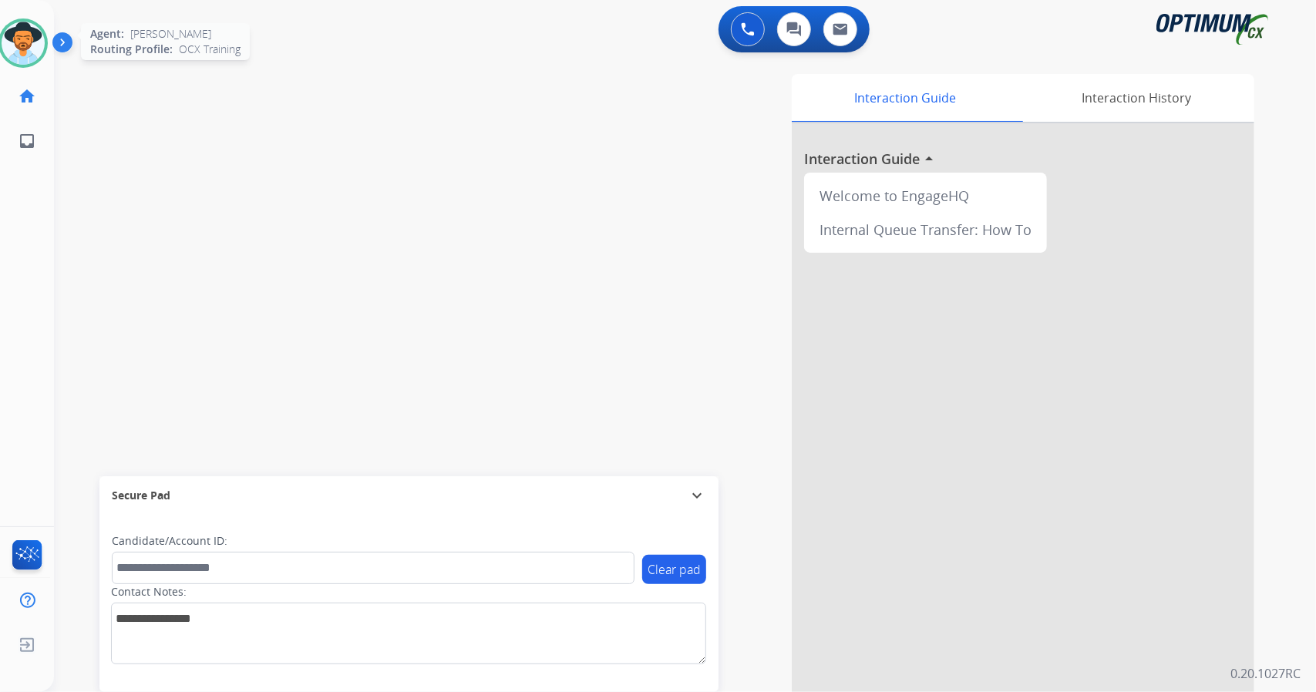
click at [29, 32] on img at bounding box center [23, 43] width 43 height 43
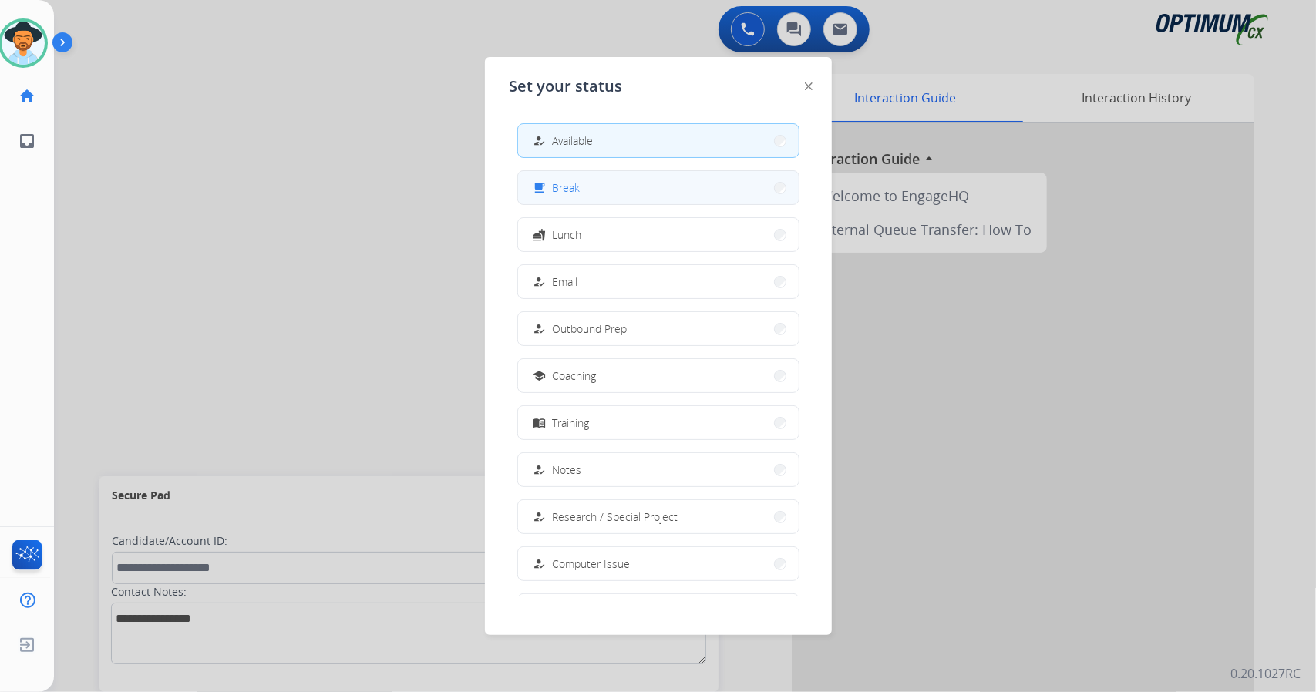
click at [547, 196] on div "free_breakfast" at bounding box center [542, 188] width 22 height 19
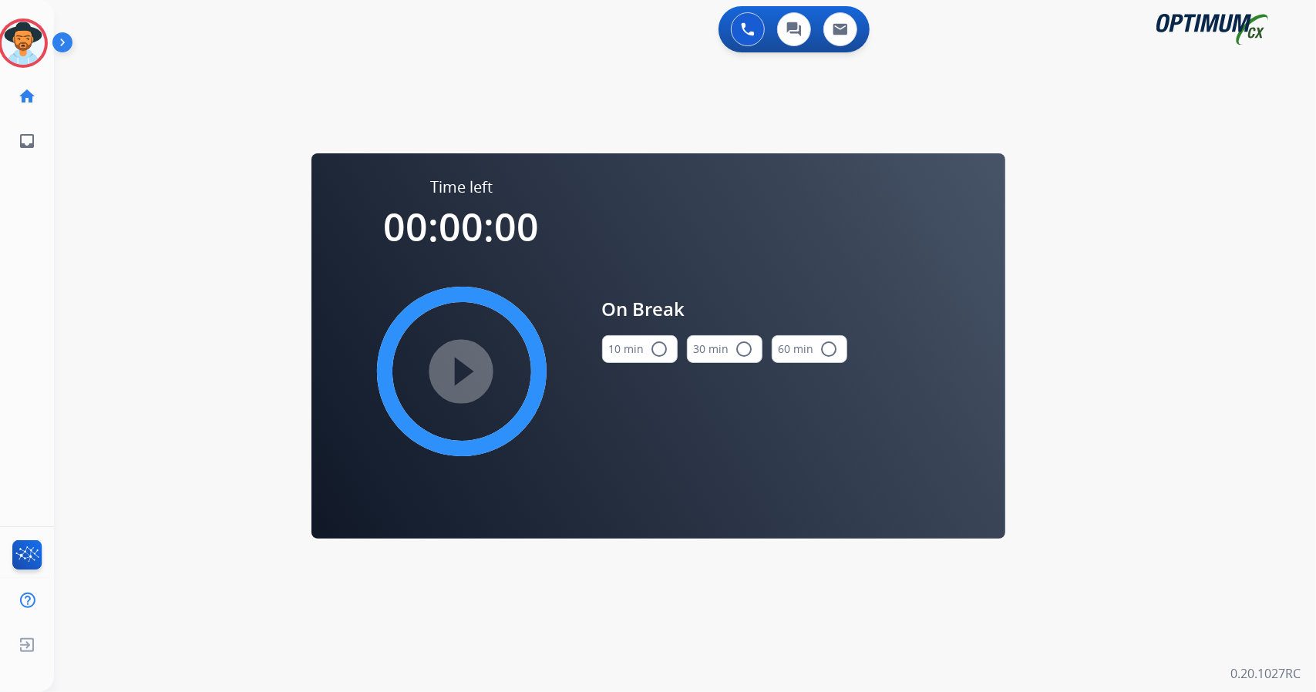
click at [1238, 451] on div "0 Voice Interactions 0 Chat Interactions 0 Email Interactions swap_horiz Break …" at bounding box center [685, 346] width 1262 height 692
click at [648, 335] on div "10 min radio_button_unchecked" at bounding box center [640, 349] width 76 height 52
click at [430, 374] on div "play_circle_filled" at bounding box center [461, 371] width 231 height 231
click at [634, 352] on button "10 min radio_button_unchecked" at bounding box center [640, 349] width 76 height 28
click at [471, 372] on mat-icon "play_circle_filled" at bounding box center [462, 371] width 19 height 19
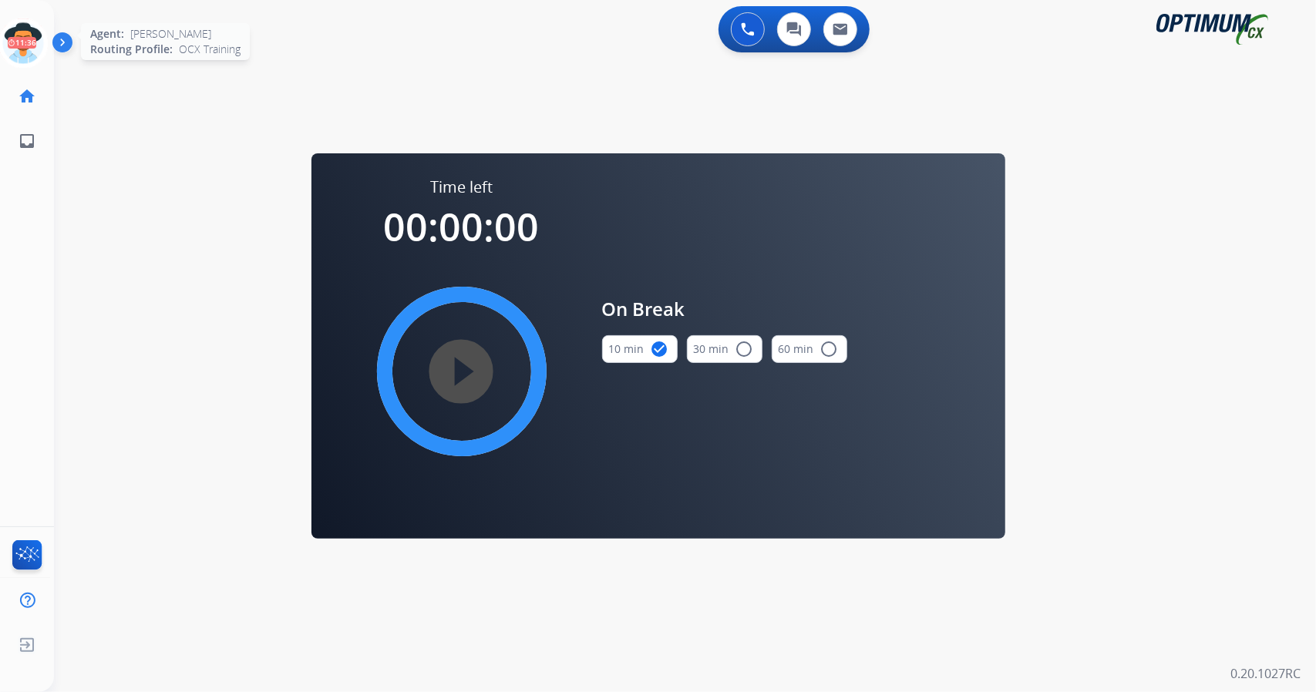
click at [37, 38] on icon at bounding box center [23, 44] width 50 height 50
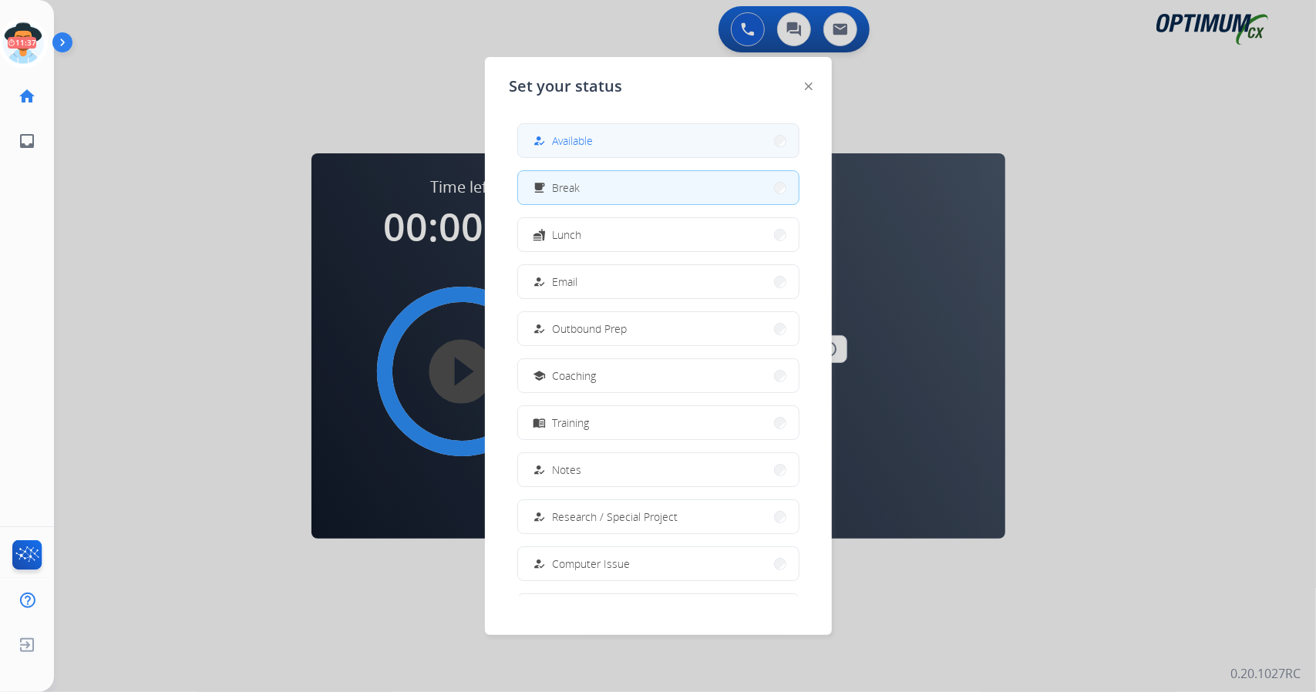
click at [657, 145] on button "how_to_reg Available" at bounding box center [658, 140] width 281 height 33
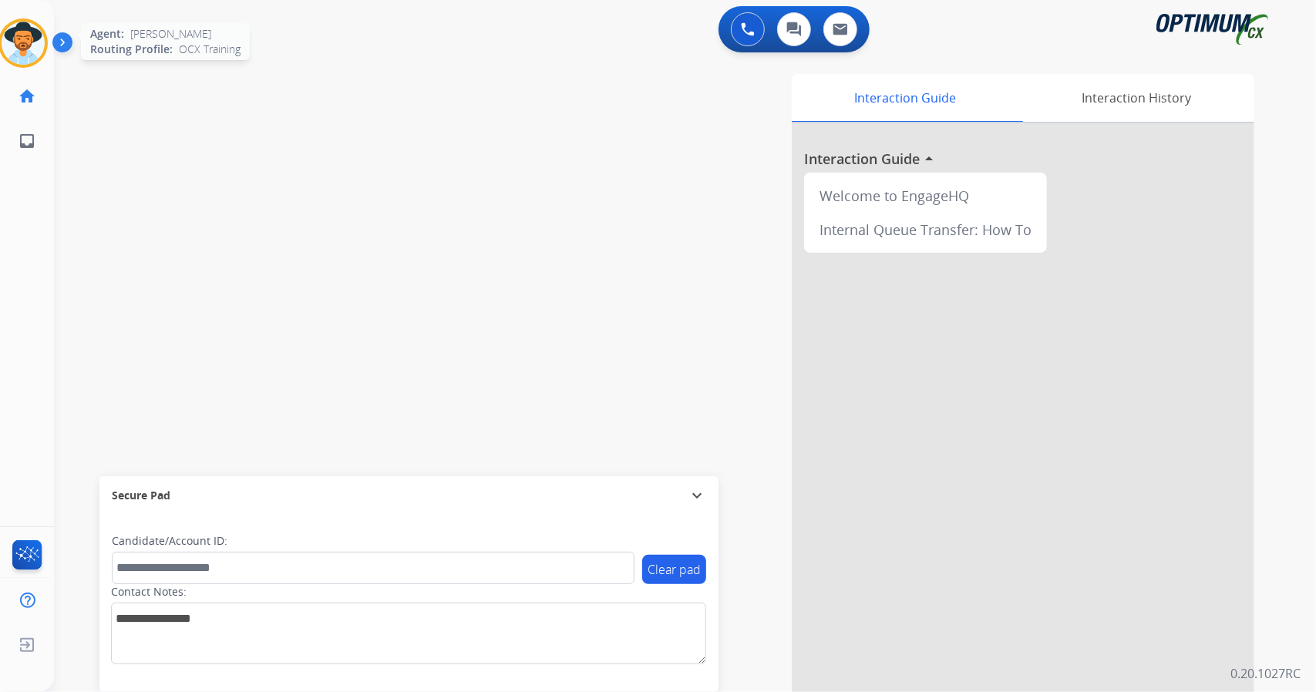
click at [22, 50] on img at bounding box center [23, 43] width 43 height 43
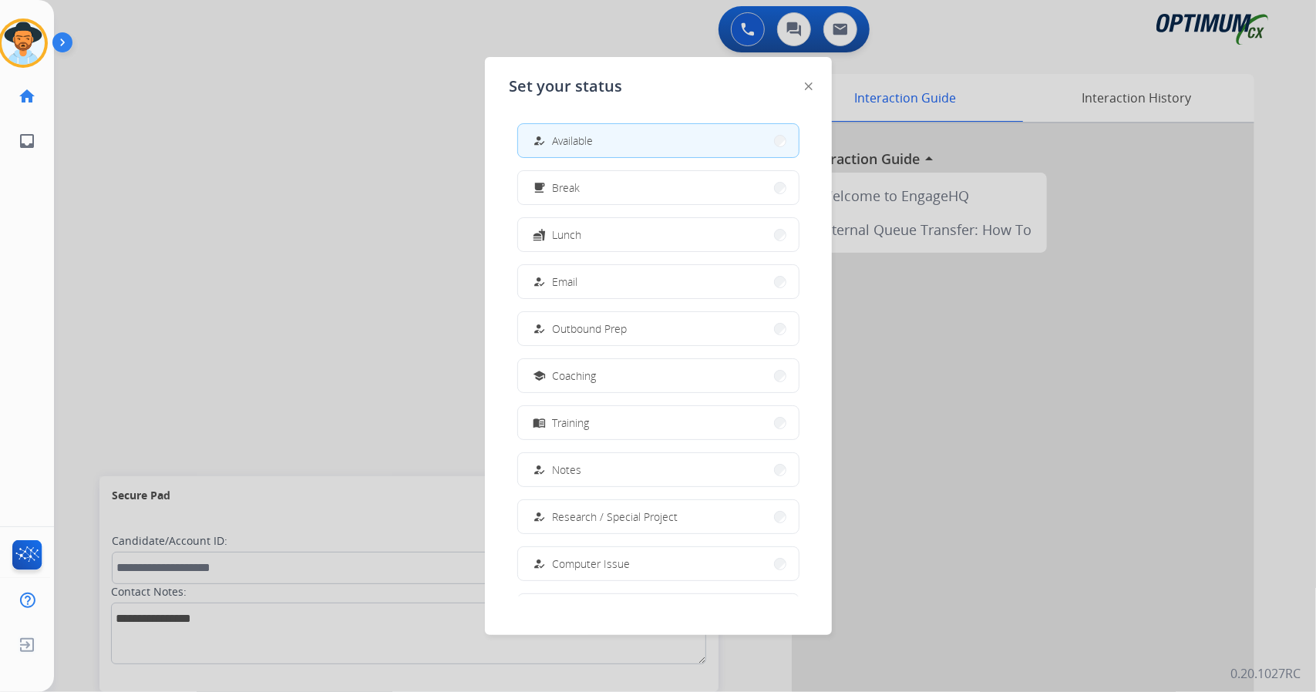
click at [335, 146] on div at bounding box center [658, 346] width 1316 height 692
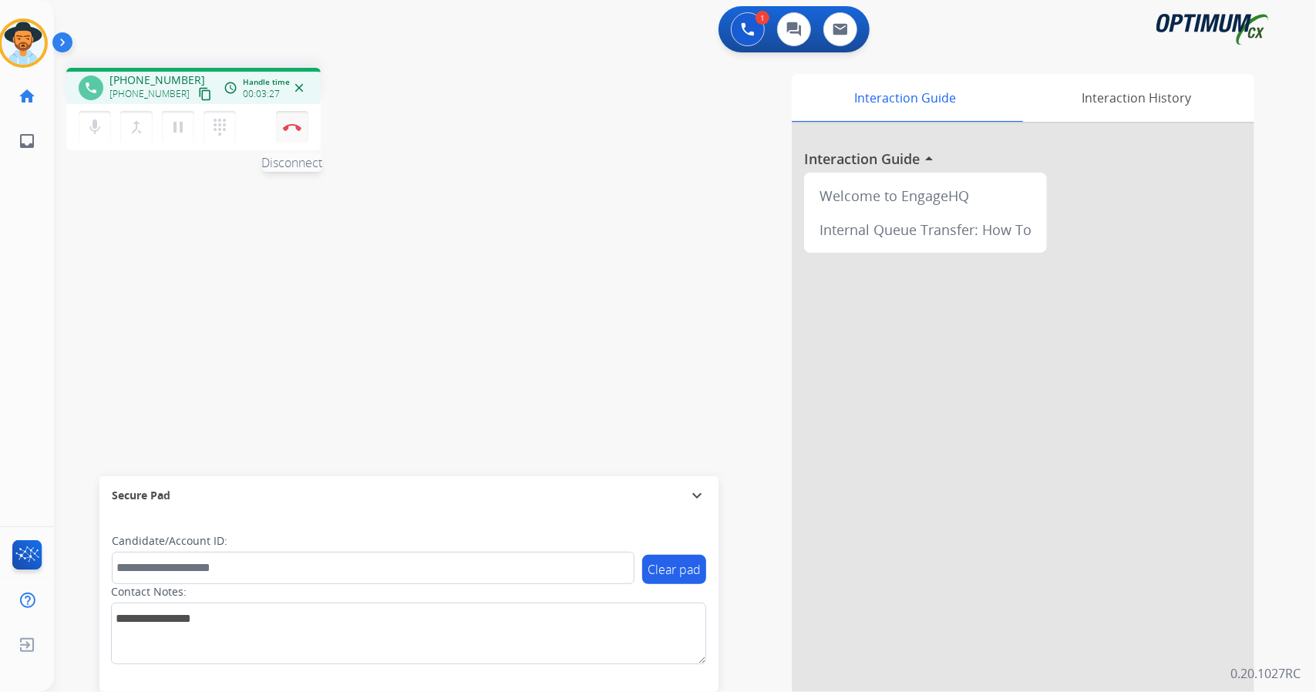
click at [301, 133] on button "Disconnect" at bounding box center [292, 127] width 32 height 32
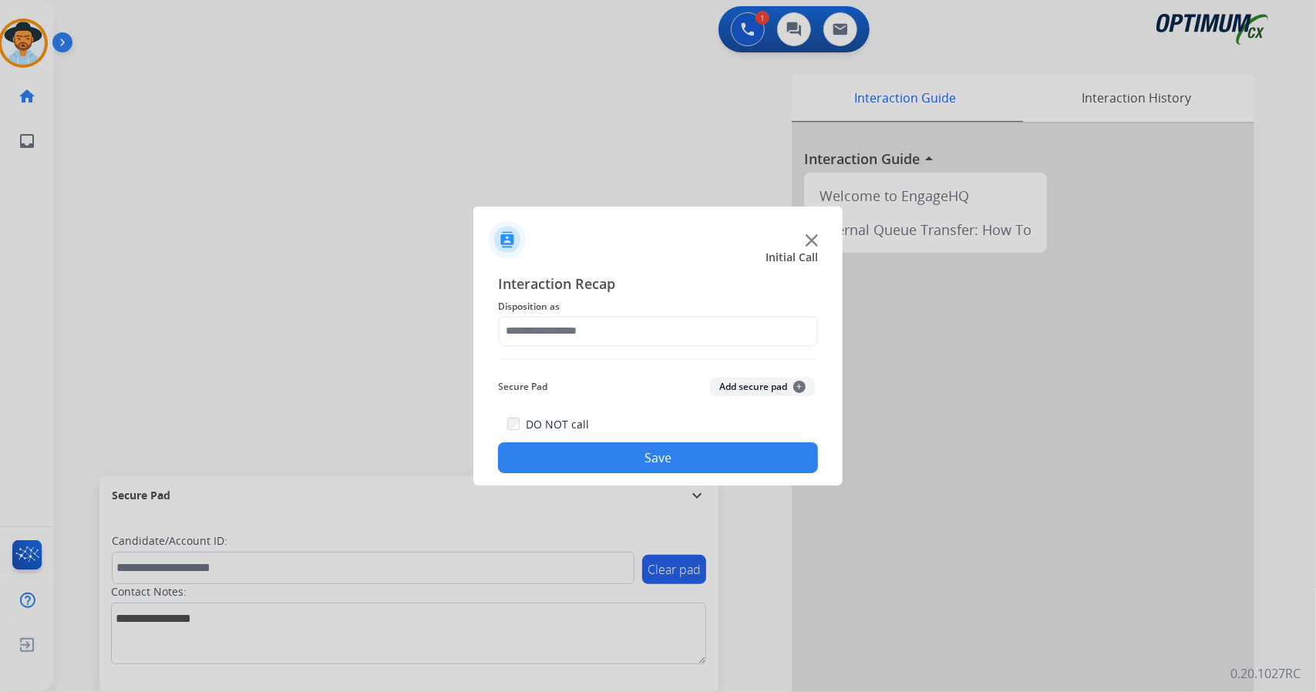
click at [554, 307] on span "Disposition as" at bounding box center [658, 307] width 320 height 19
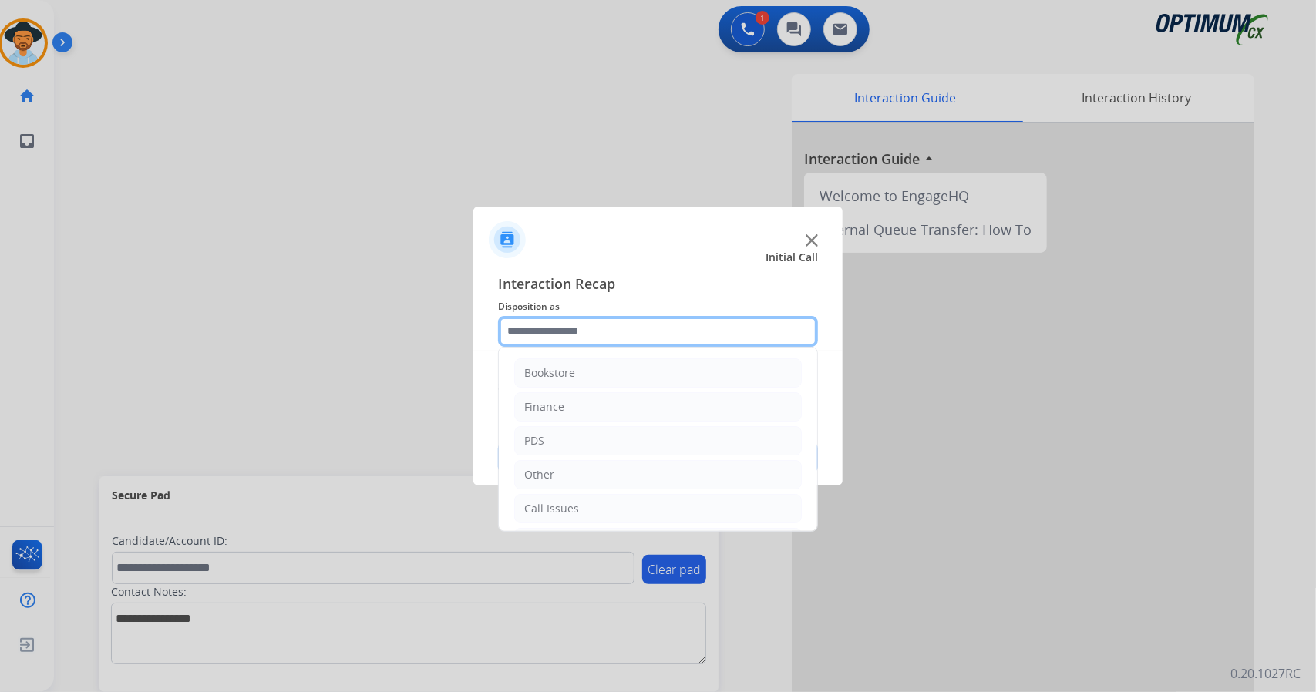
click at [562, 325] on input "text" at bounding box center [658, 331] width 320 height 31
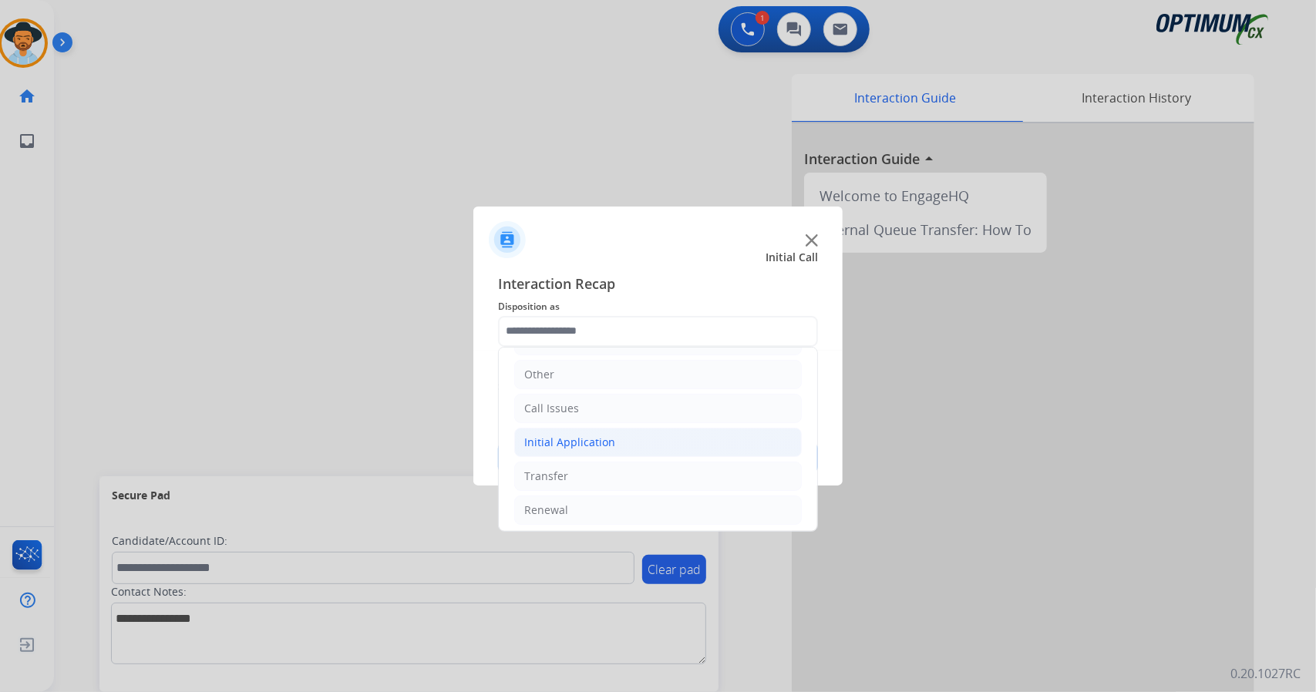
click at [609, 436] on div "Initial Application" at bounding box center [569, 442] width 91 height 15
click at [637, 505] on li "Appeals" at bounding box center [673, 510] width 257 height 29
type input "*******"
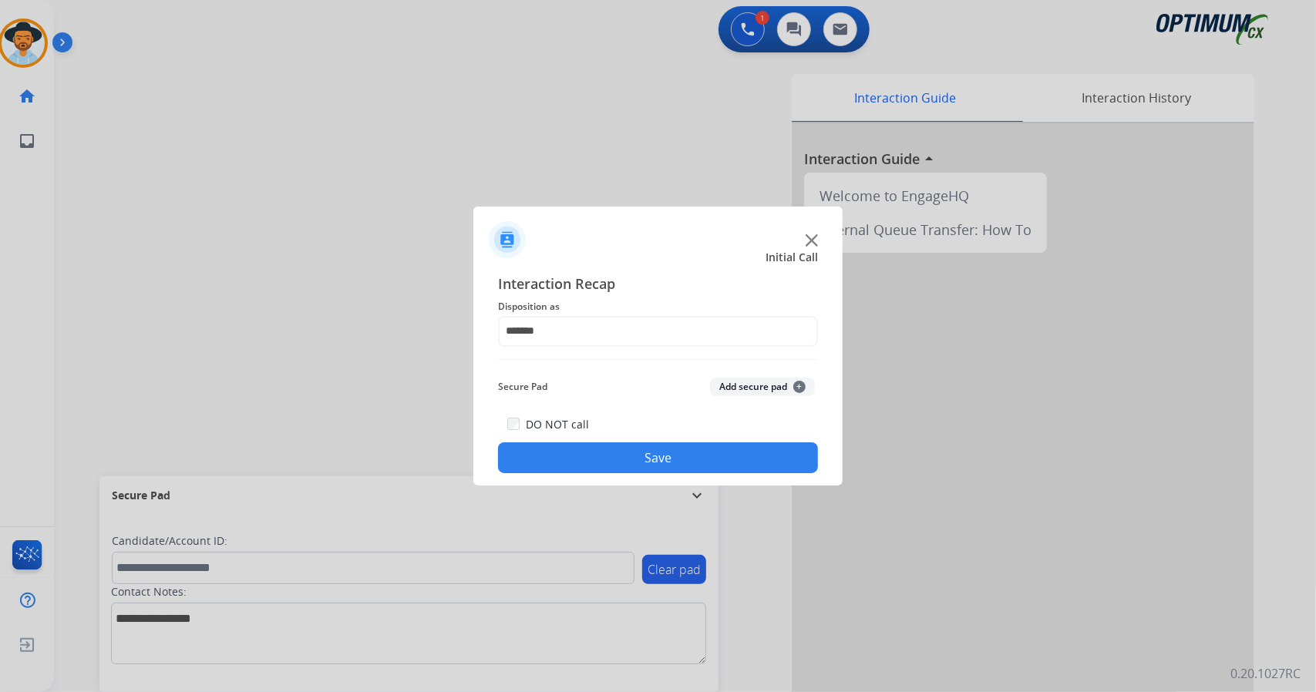
click at [613, 444] on button "Save" at bounding box center [658, 458] width 320 height 31
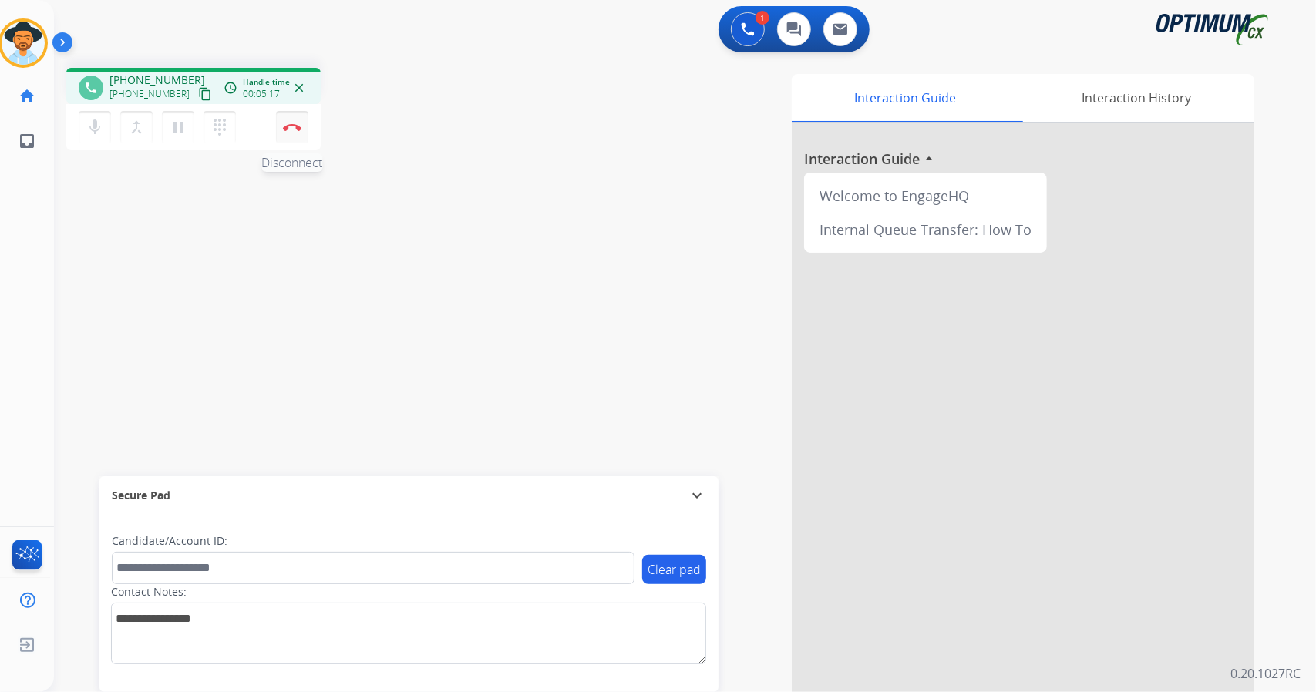
click at [305, 129] on button "Disconnect" at bounding box center [292, 127] width 32 height 32
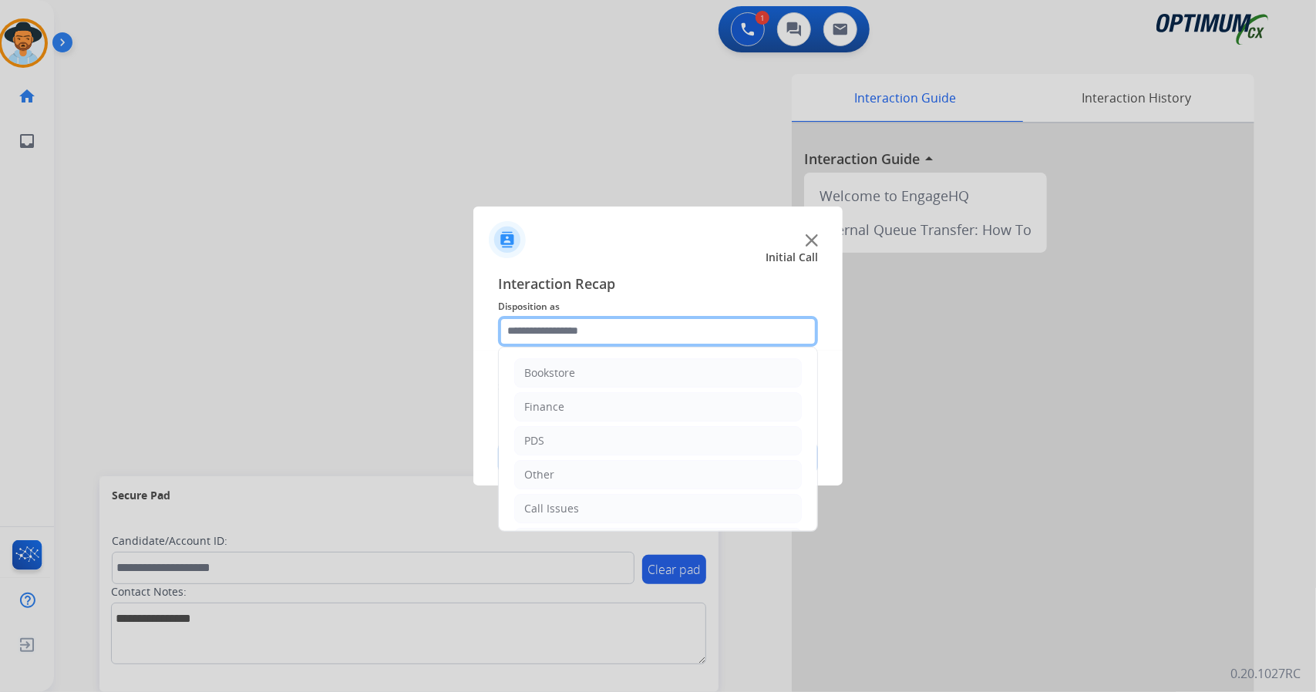
click at [570, 340] on input "text" at bounding box center [658, 331] width 320 height 31
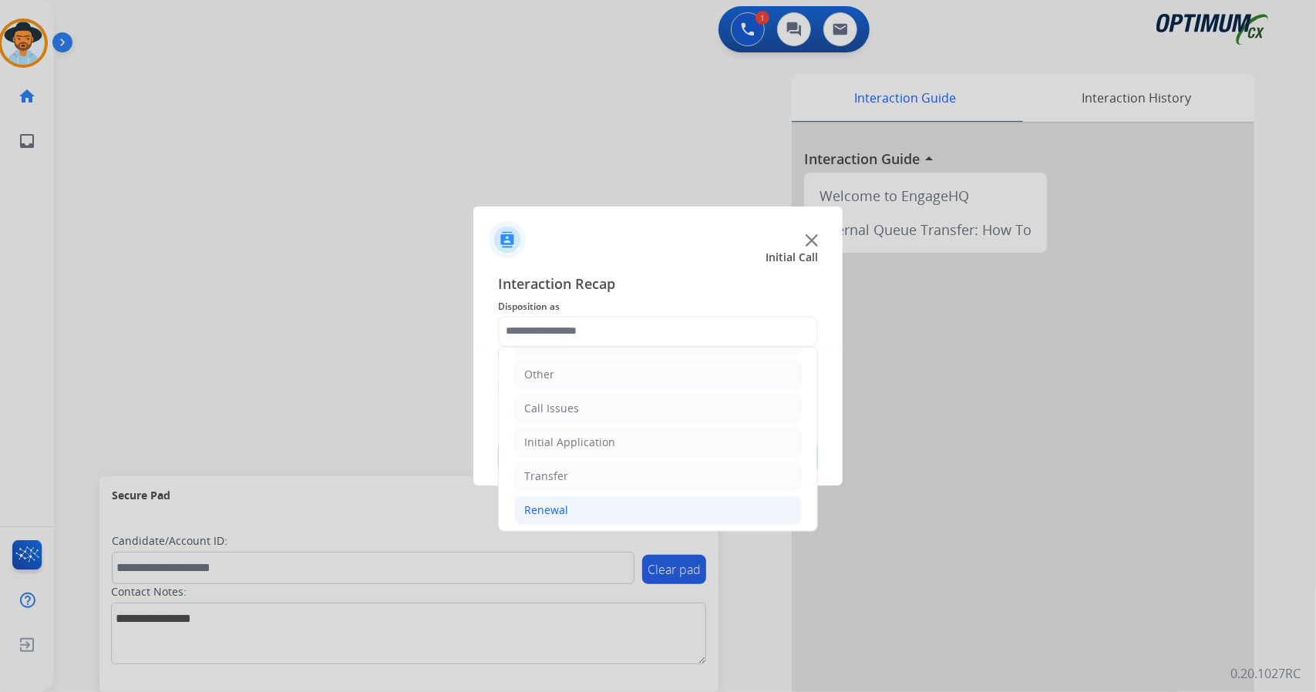
click at [579, 505] on li "Renewal" at bounding box center [658, 510] width 288 height 29
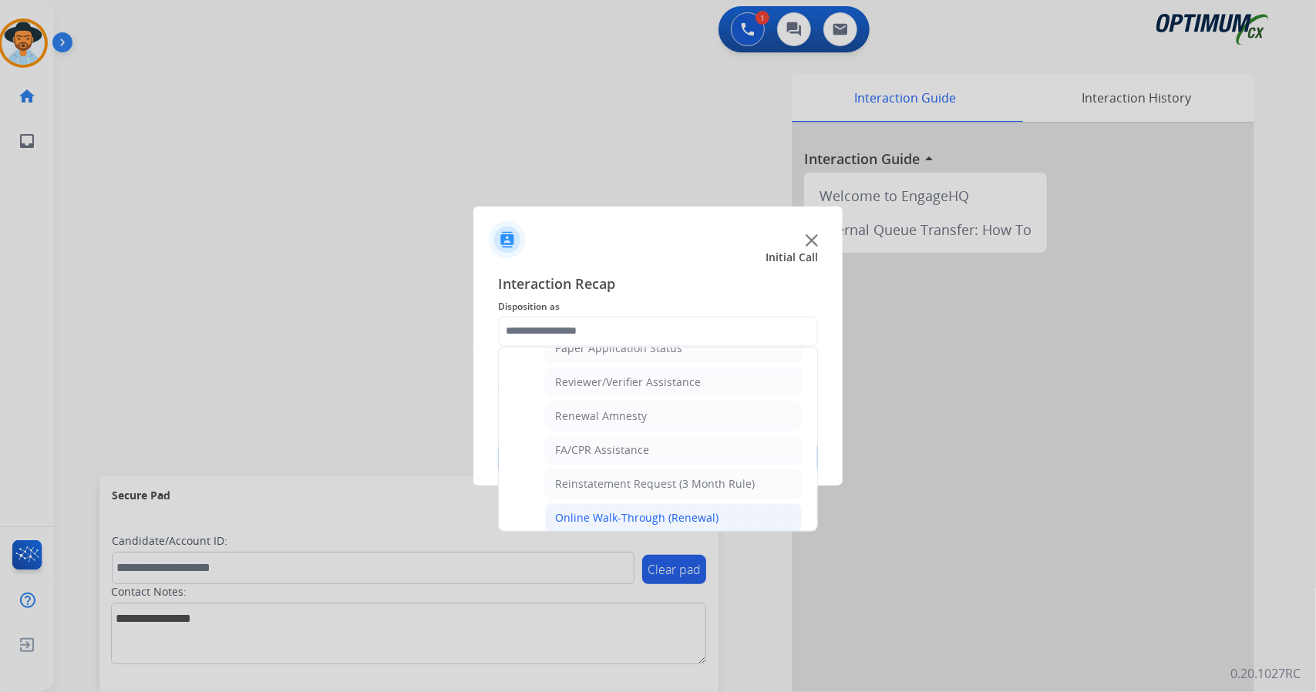
click at [594, 510] on div "Online Walk-Through (Renewal)" at bounding box center [636, 517] width 163 height 15
type input "**********"
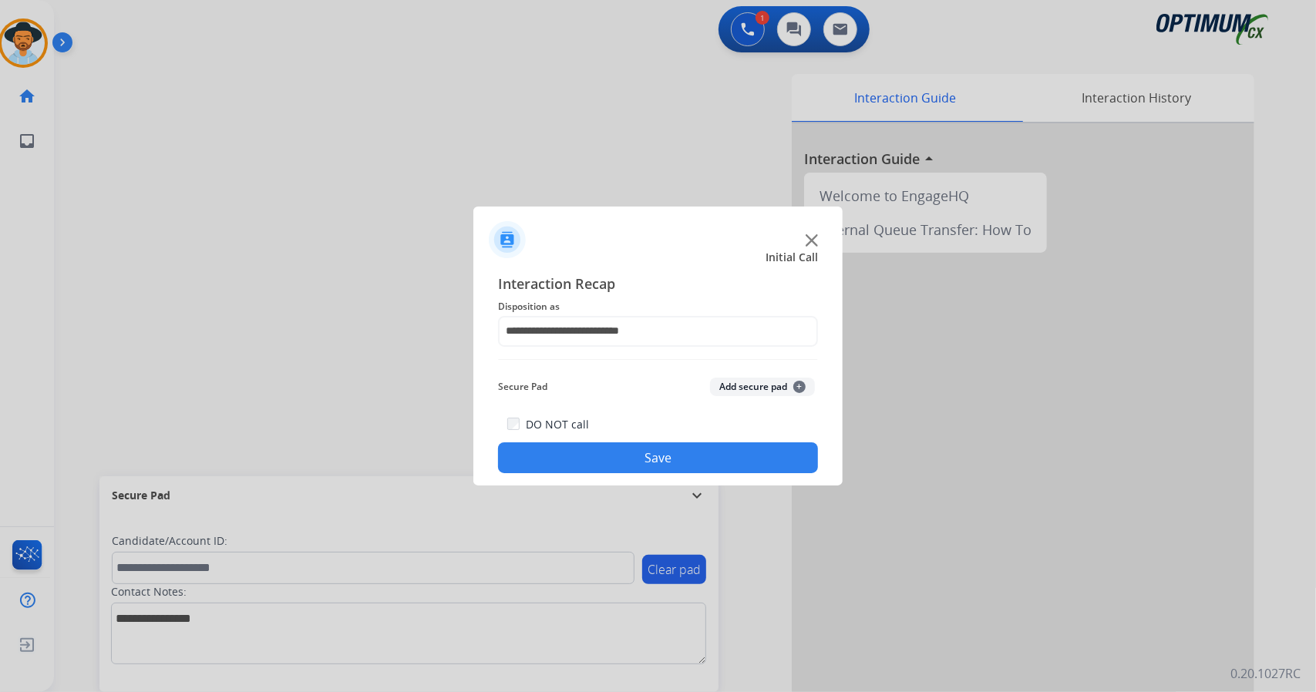
click at [596, 444] on button "Save" at bounding box center [658, 458] width 320 height 31
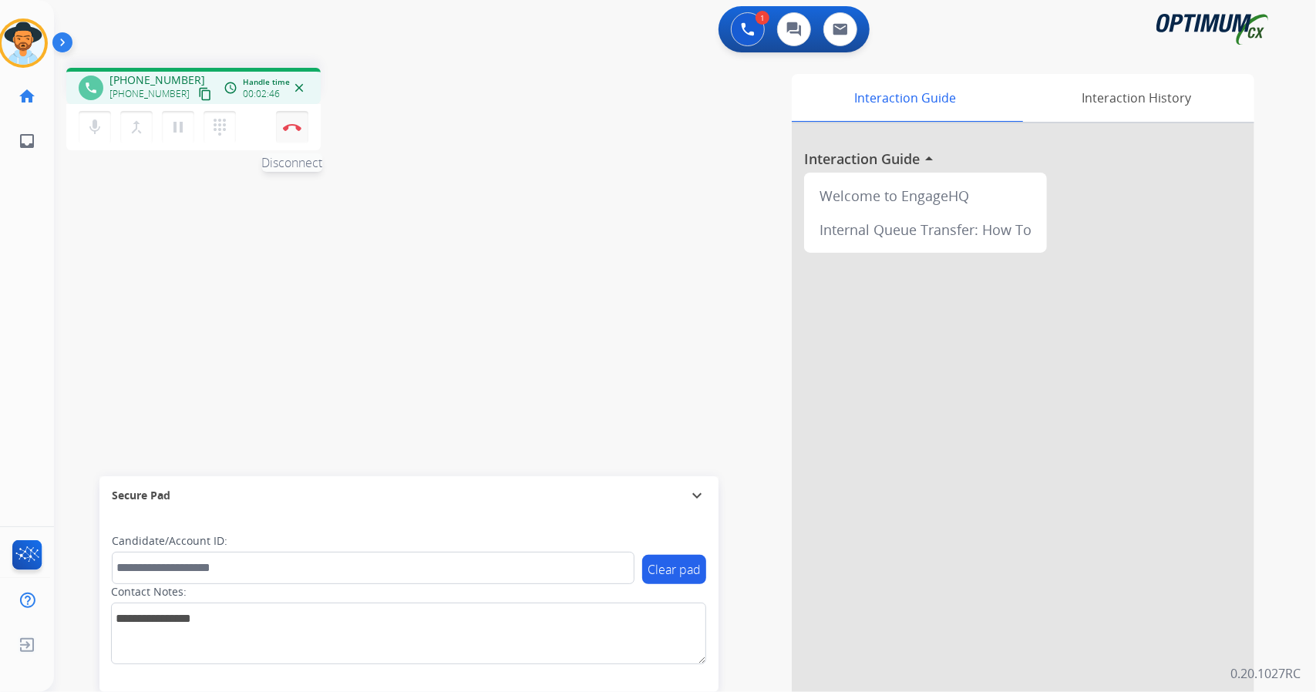
click at [294, 130] on button "Disconnect" at bounding box center [292, 127] width 32 height 32
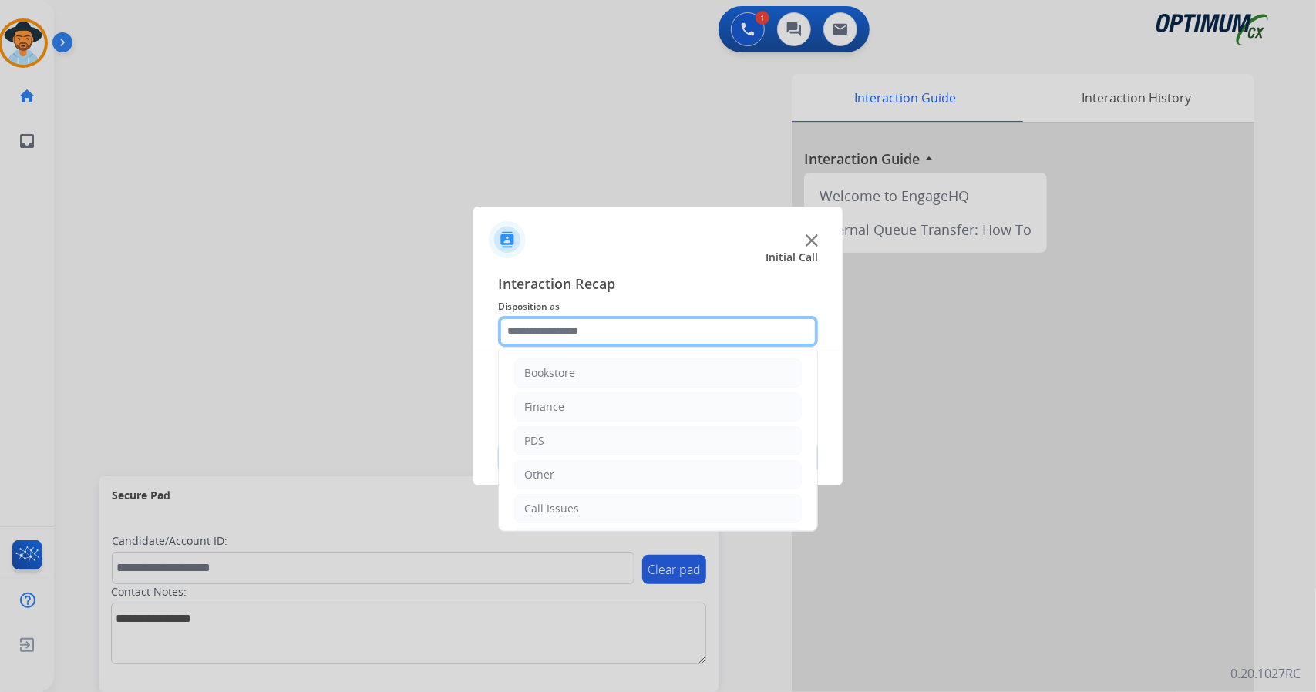
click at [597, 337] on input "text" at bounding box center [658, 331] width 320 height 31
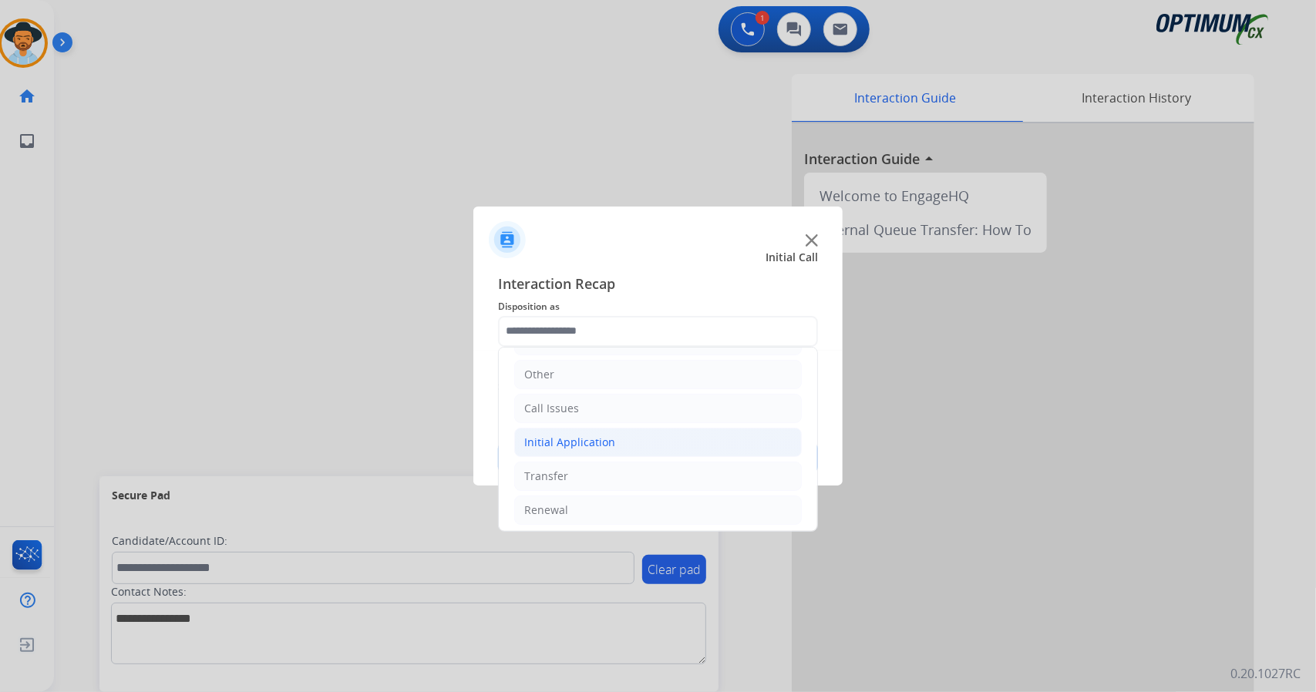
click at [620, 428] on li "Initial Application" at bounding box center [658, 442] width 288 height 29
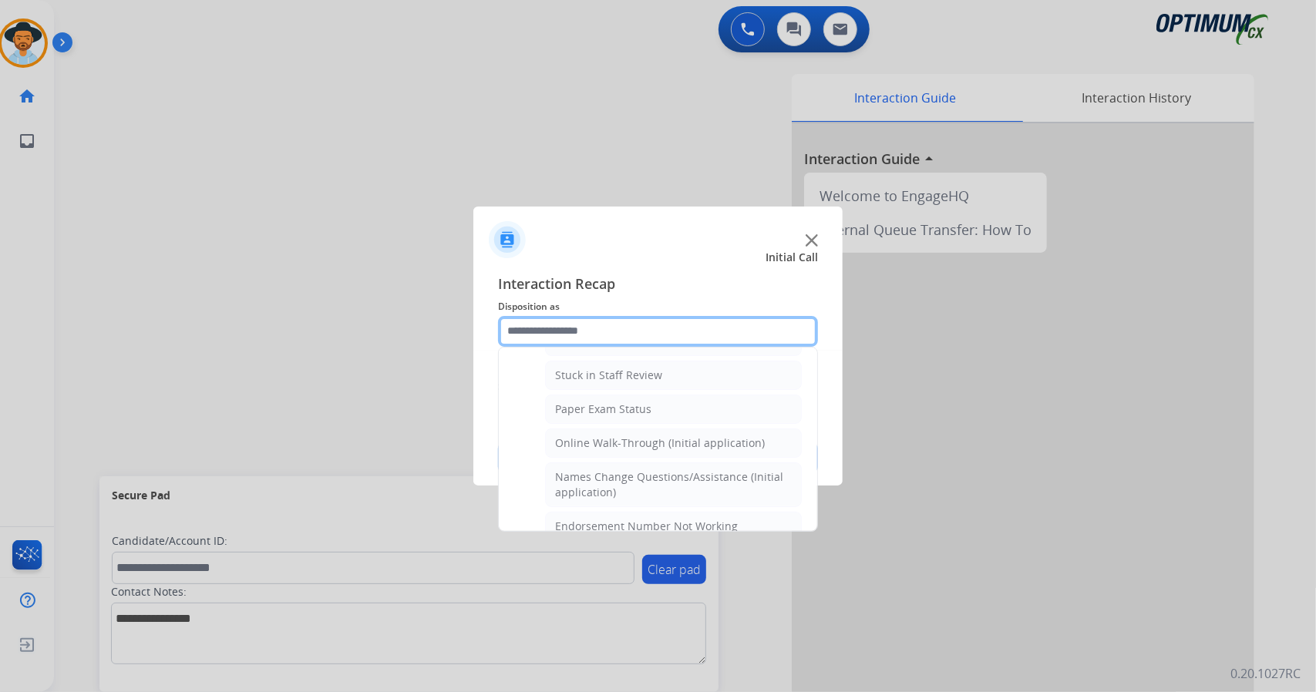
scroll to position [271, 0]
click at [620, 434] on div "Online Walk-Through (Initial application)" at bounding box center [660, 441] width 210 height 15
type input "**********"
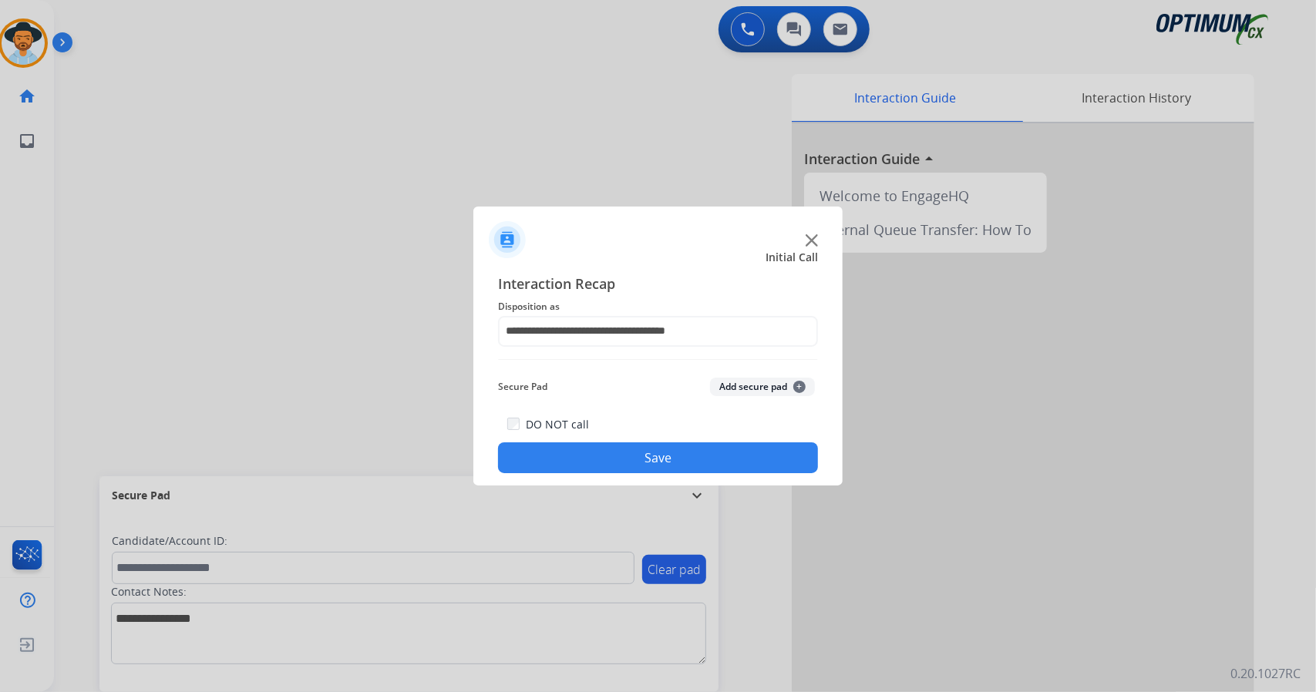
click at [620, 459] on button "Save" at bounding box center [658, 458] width 320 height 31
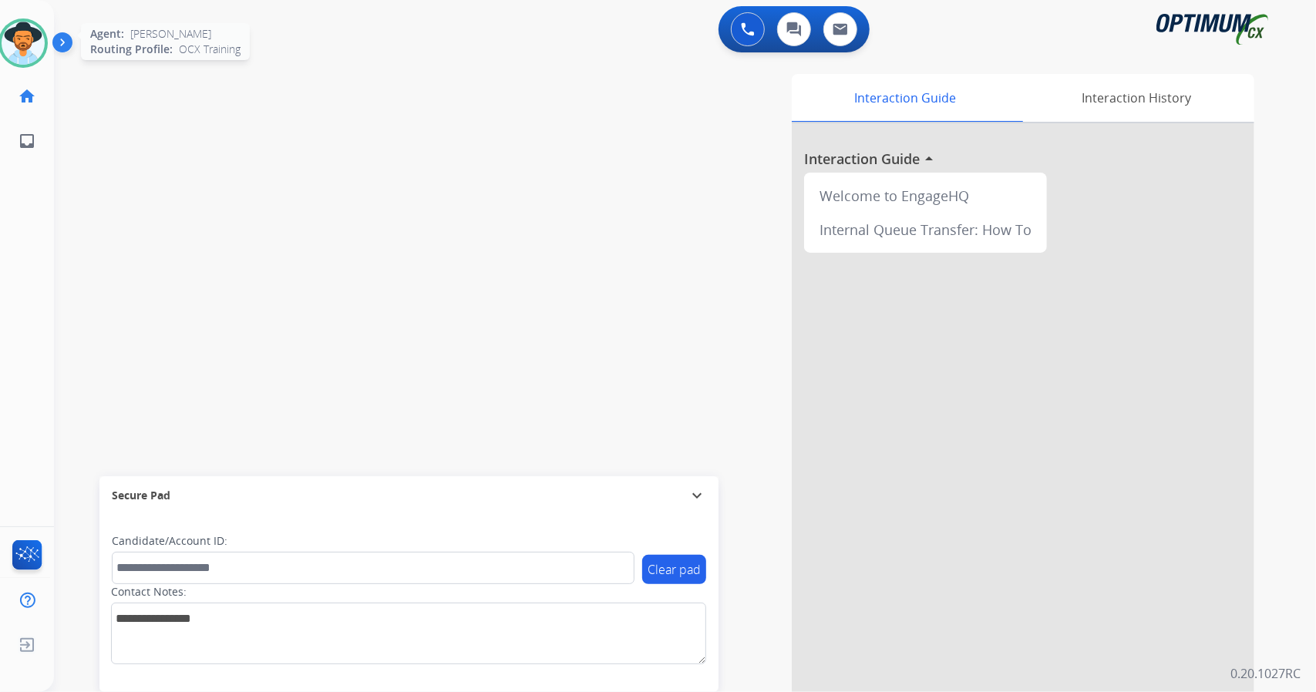
click at [24, 55] on img at bounding box center [23, 43] width 43 height 43
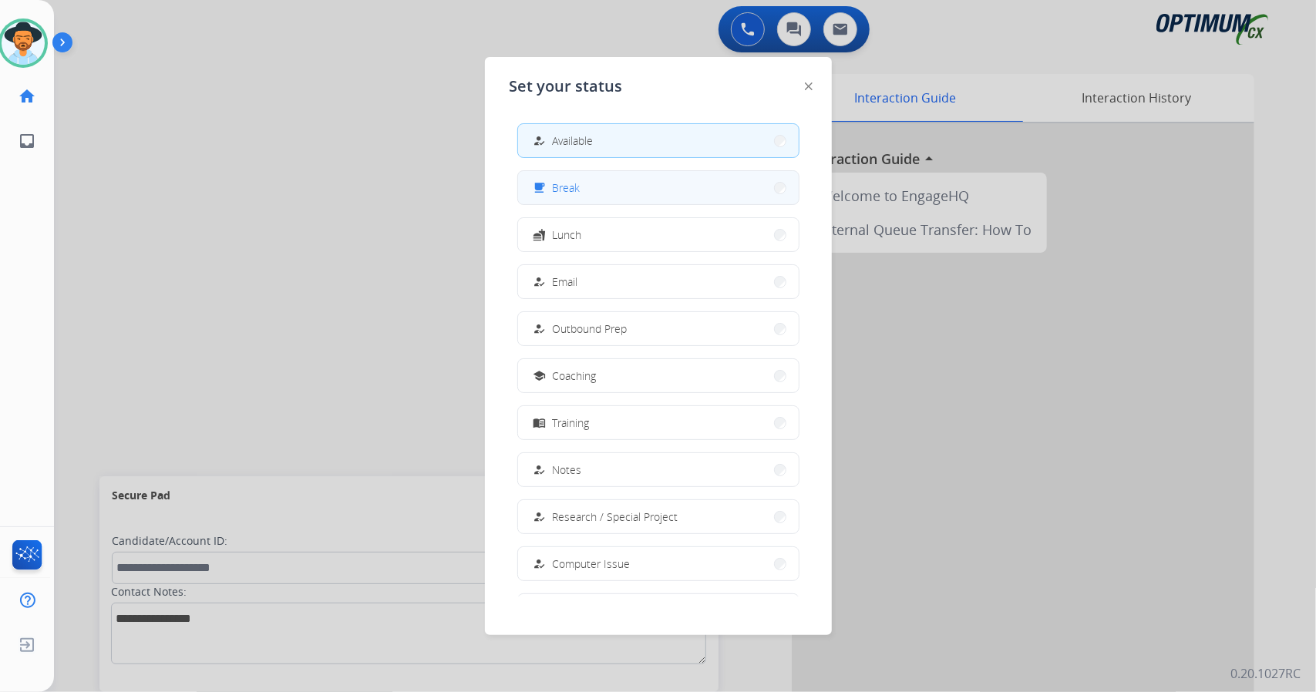
click at [597, 196] on button "free_breakfast Break" at bounding box center [658, 187] width 281 height 33
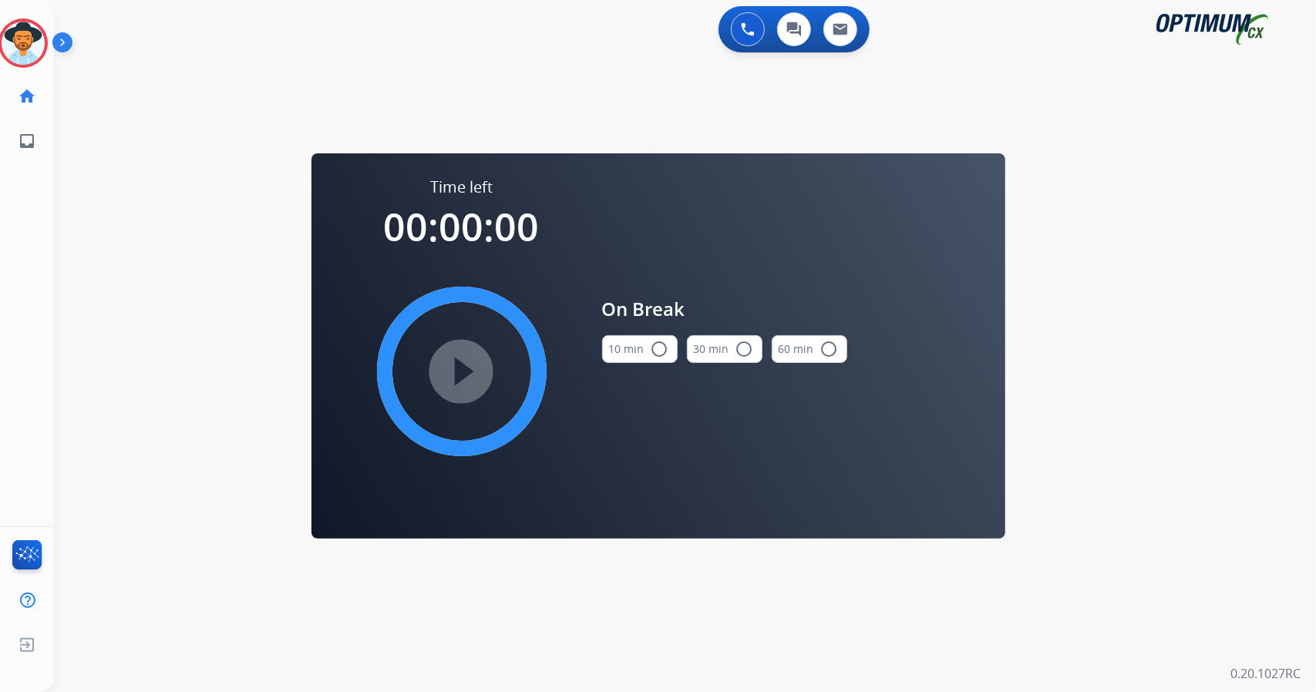
click at [1306, 358] on div "0 Voice Interactions 0 Chat Interactions 0 Email Interactions swap_horiz Break …" at bounding box center [685, 346] width 1262 height 692
click at [38, 39] on img at bounding box center [23, 43] width 43 height 43
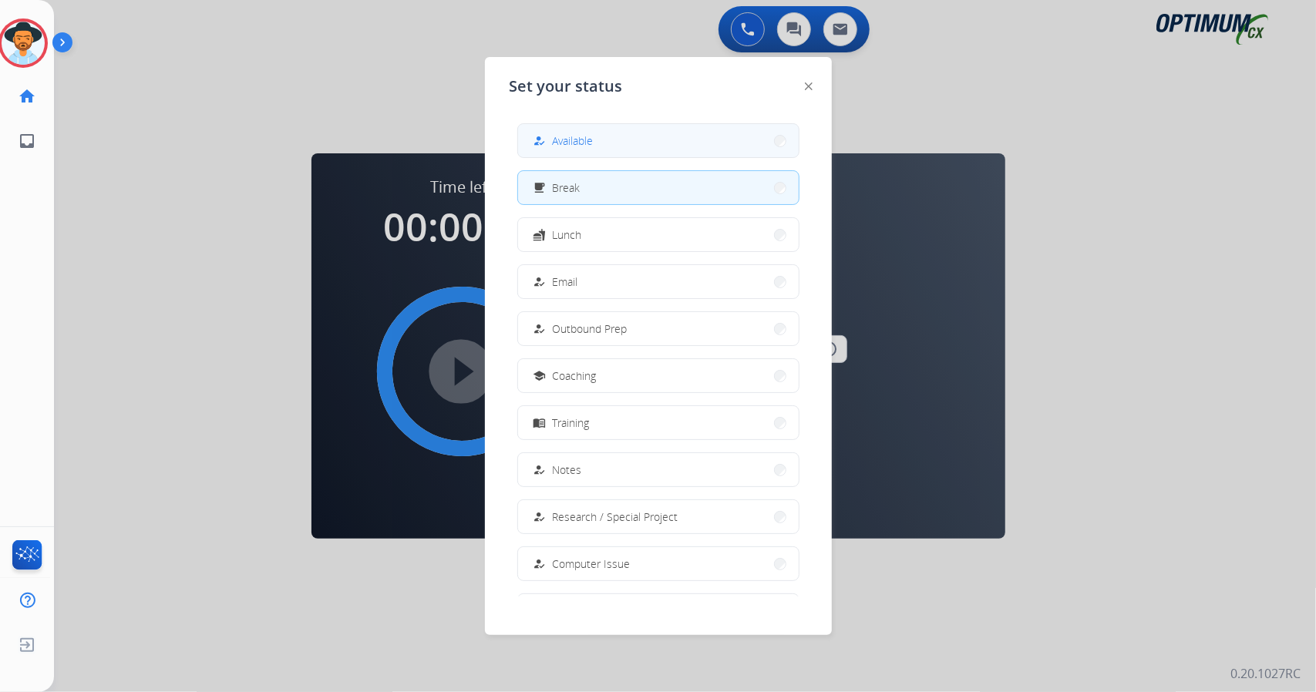
click at [683, 132] on button "how_to_reg Available" at bounding box center [658, 140] width 281 height 33
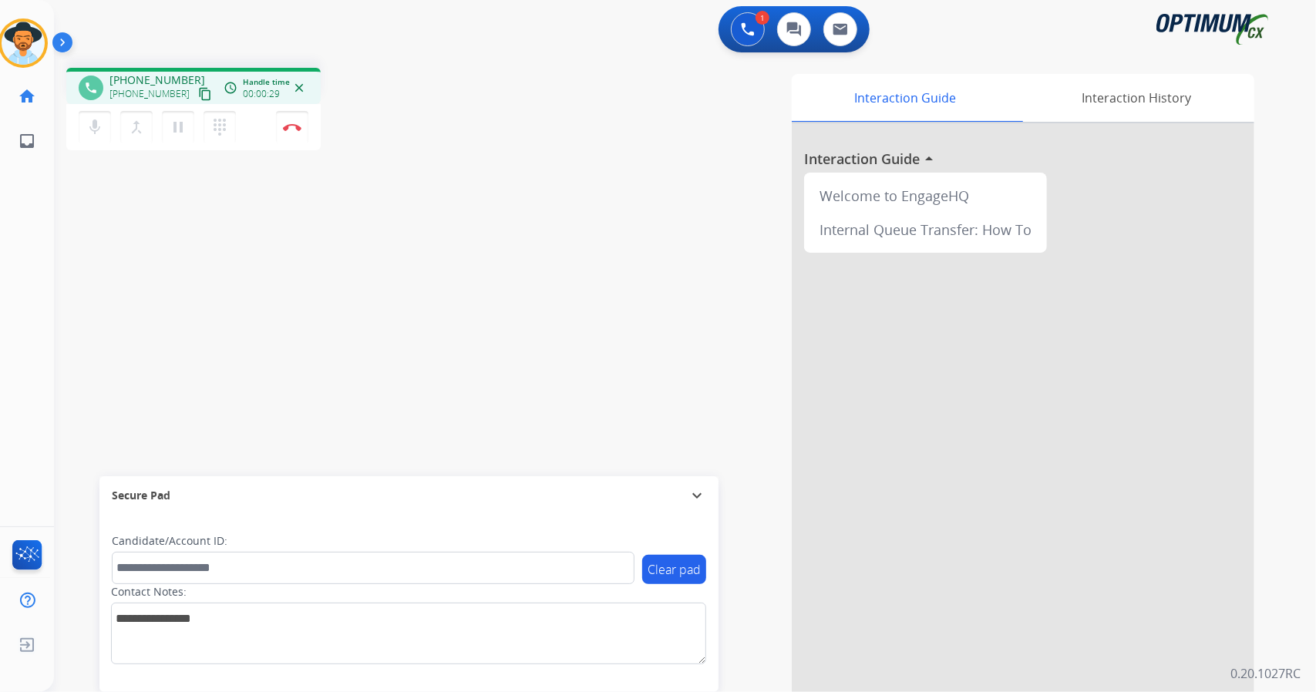
click at [652, 229] on div "Interaction Guide Interaction History Interaction Guide arrow_drop_up Welcome t…" at bounding box center [872, 386] width 763 height 625
click at [287, 136] on button "Disconnect" at bounding box center [292, 127] width 32 height 32
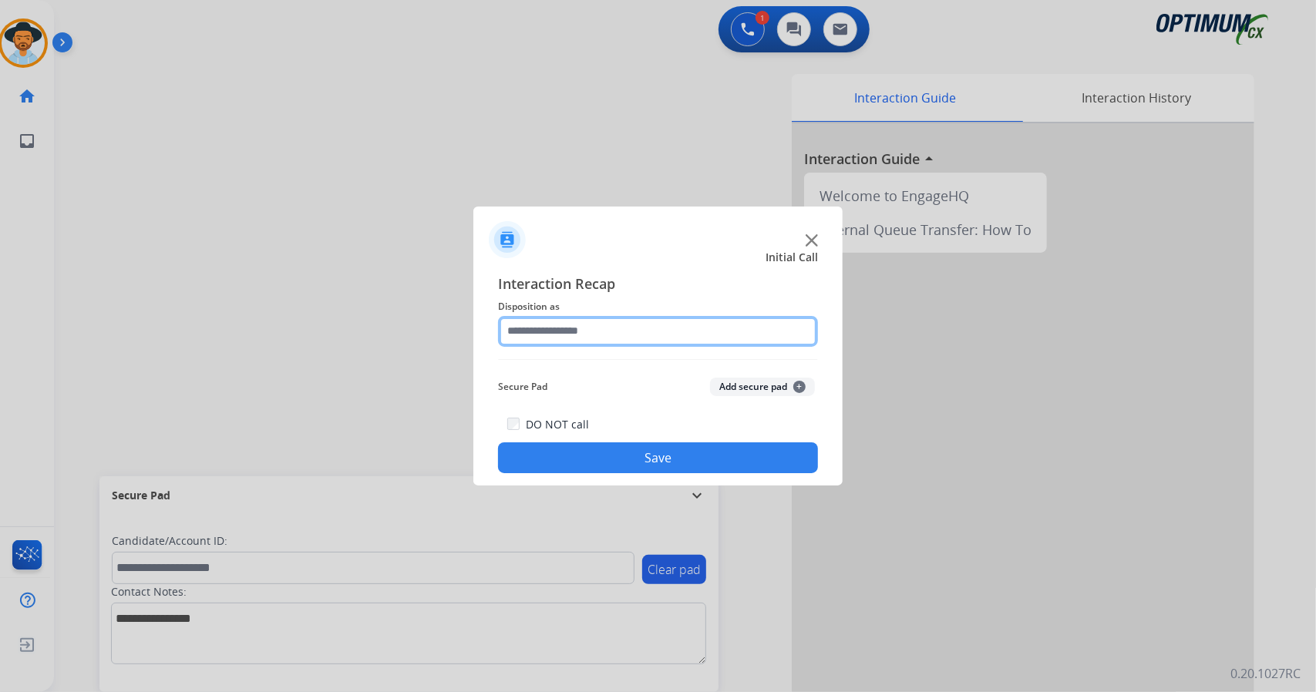
click at [581, 317] on input "text" at bounding box center [658, 331] width 320 height 31
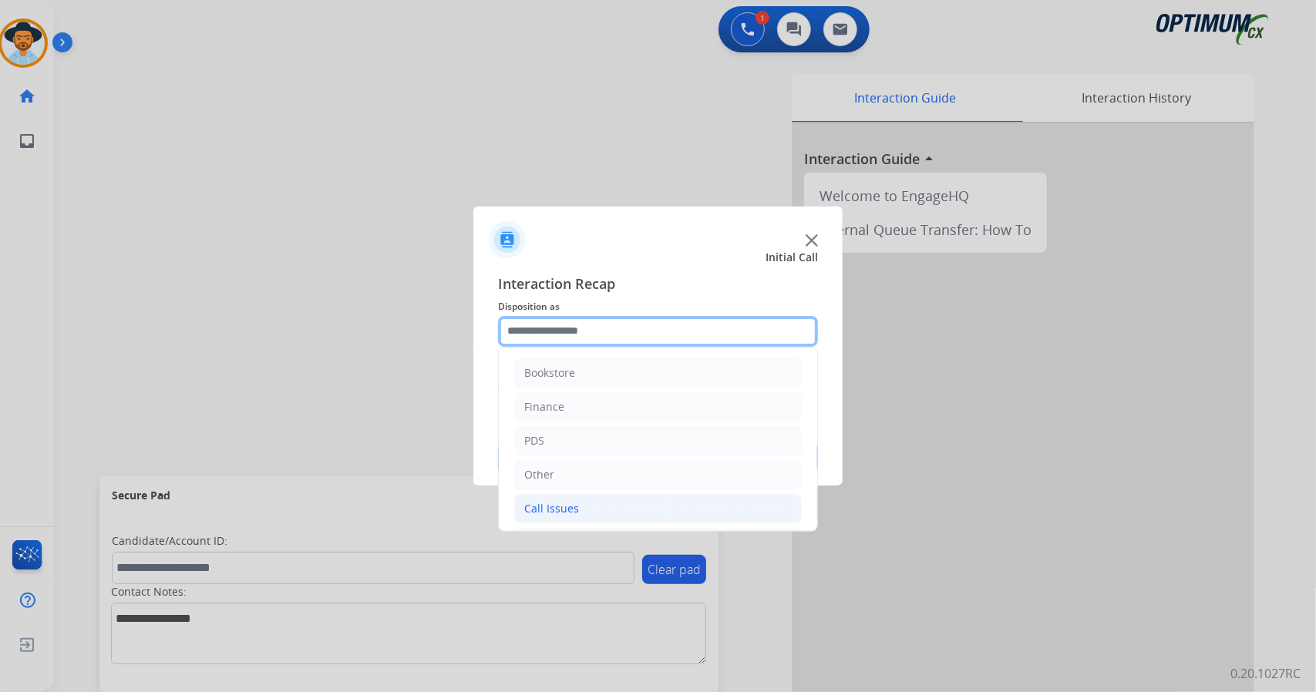
scroll to position [100, 0]
click at [554, 503] on div "Renewal" at bounding box center [546, 510] width 44 height 15
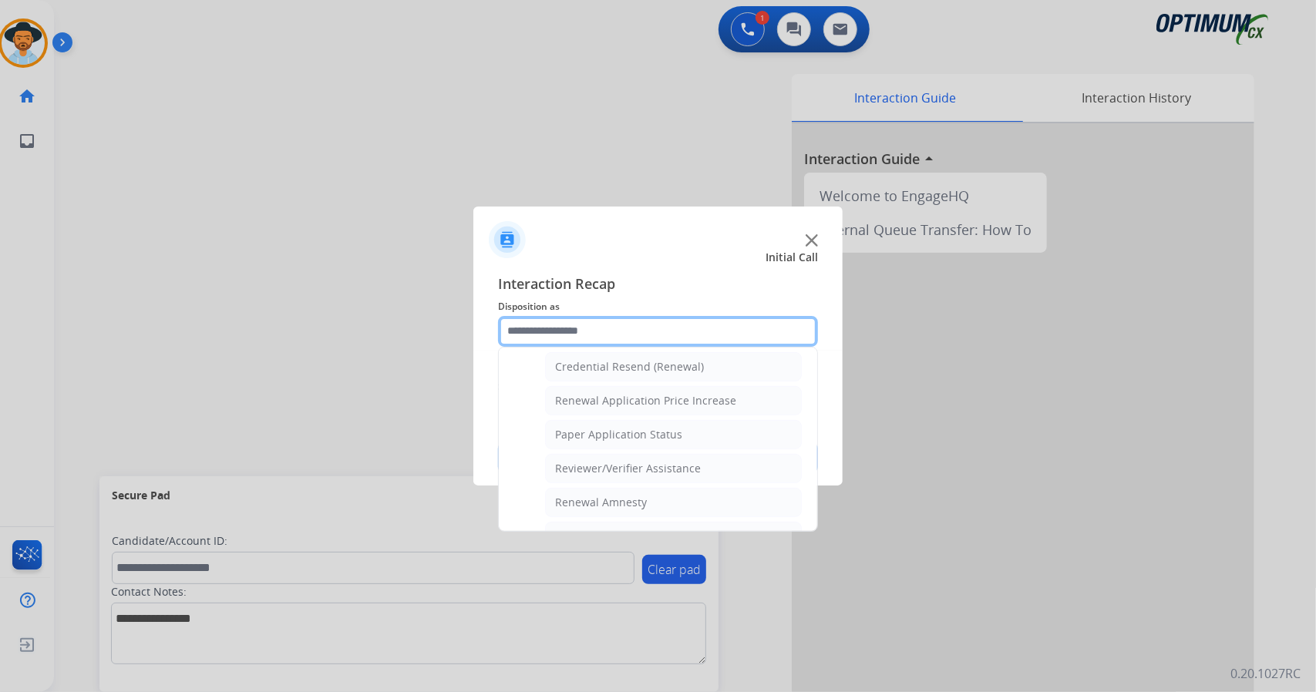
scroll to position [583, 0]
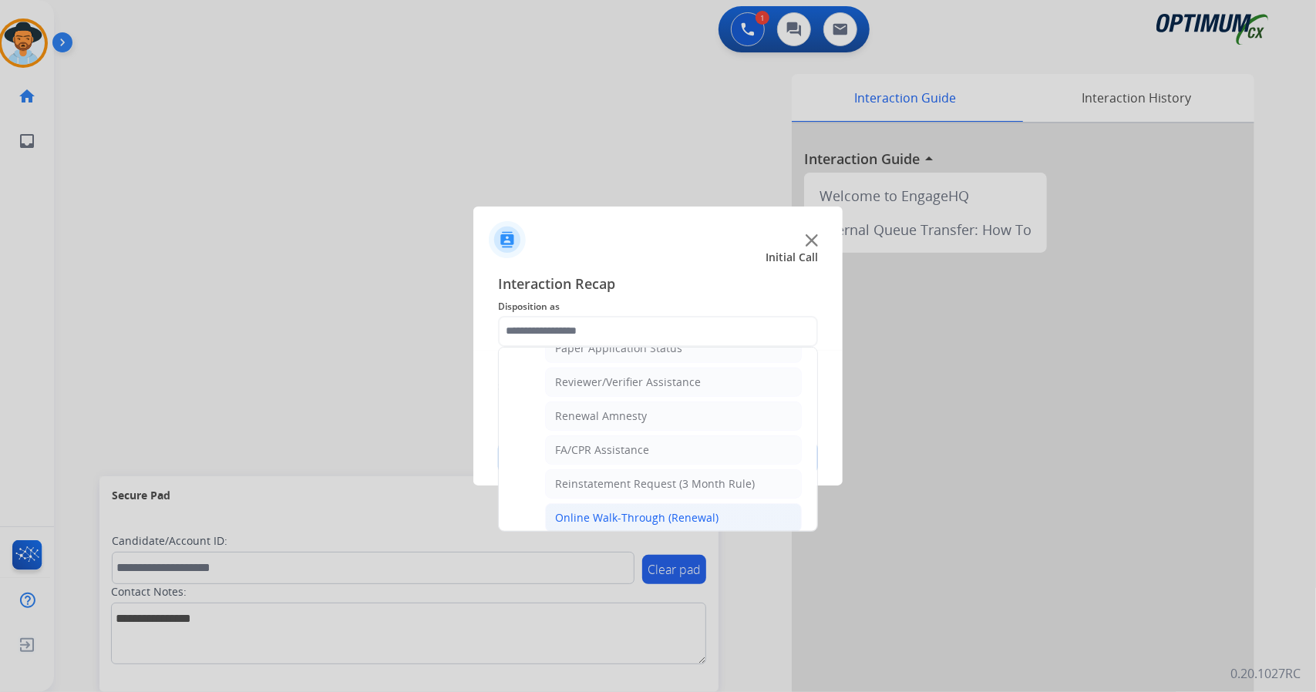
click at [574, 510] on div "Online Walk-Through (Renewal)" at bounding box center [636, 517] width 163 height 15
type input "**********"
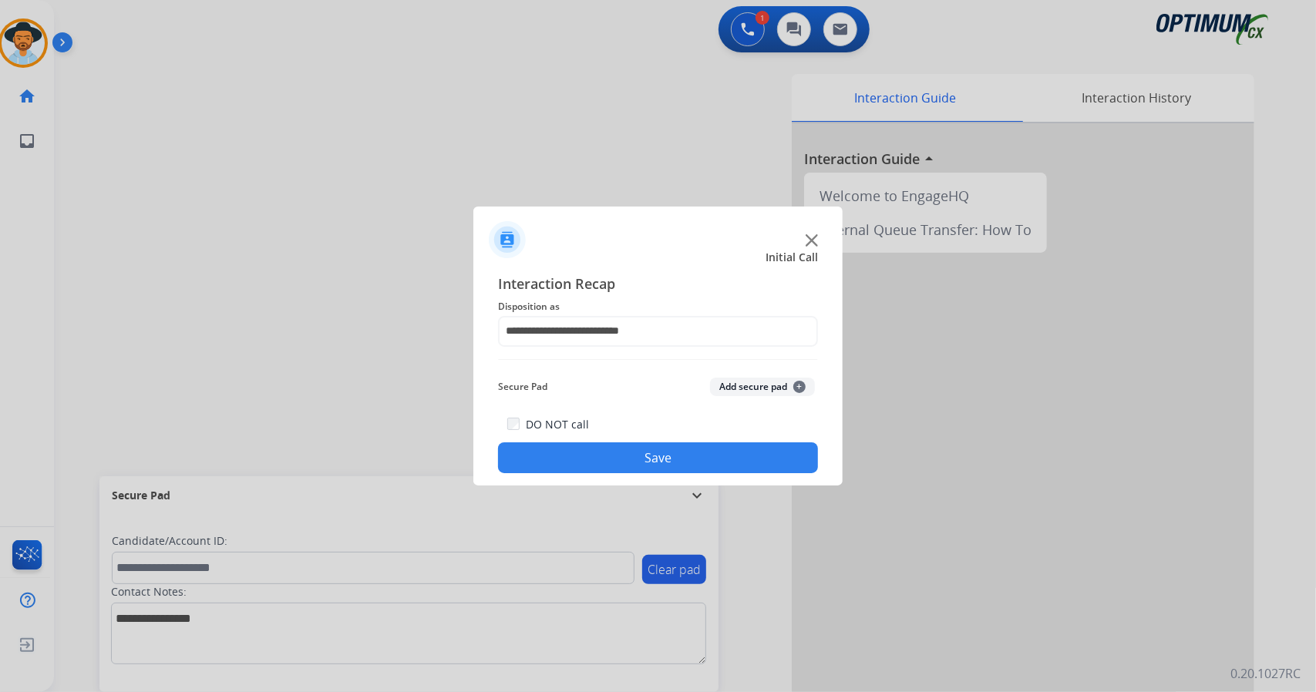
click at [615, 456] on button "Save" at bounding box center [658, 458] width 320 height 31
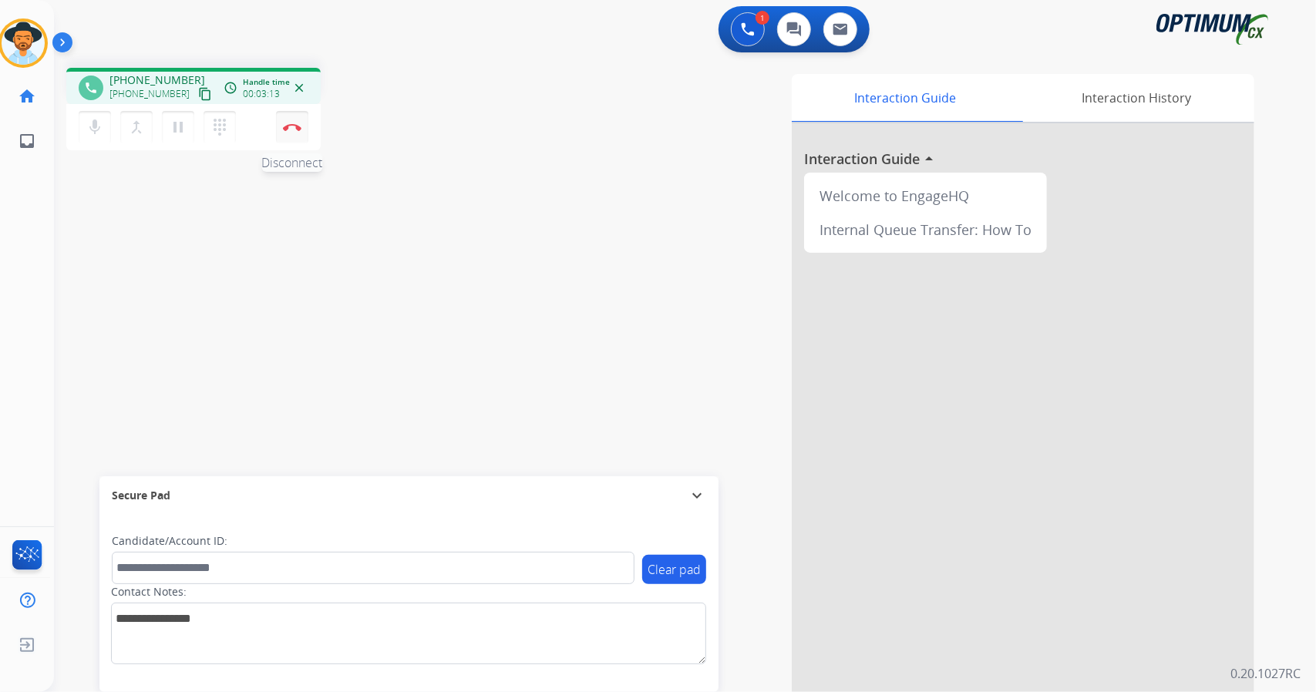
click at [299, 124] on img at bounding box center [292, 127] width 19 height 8
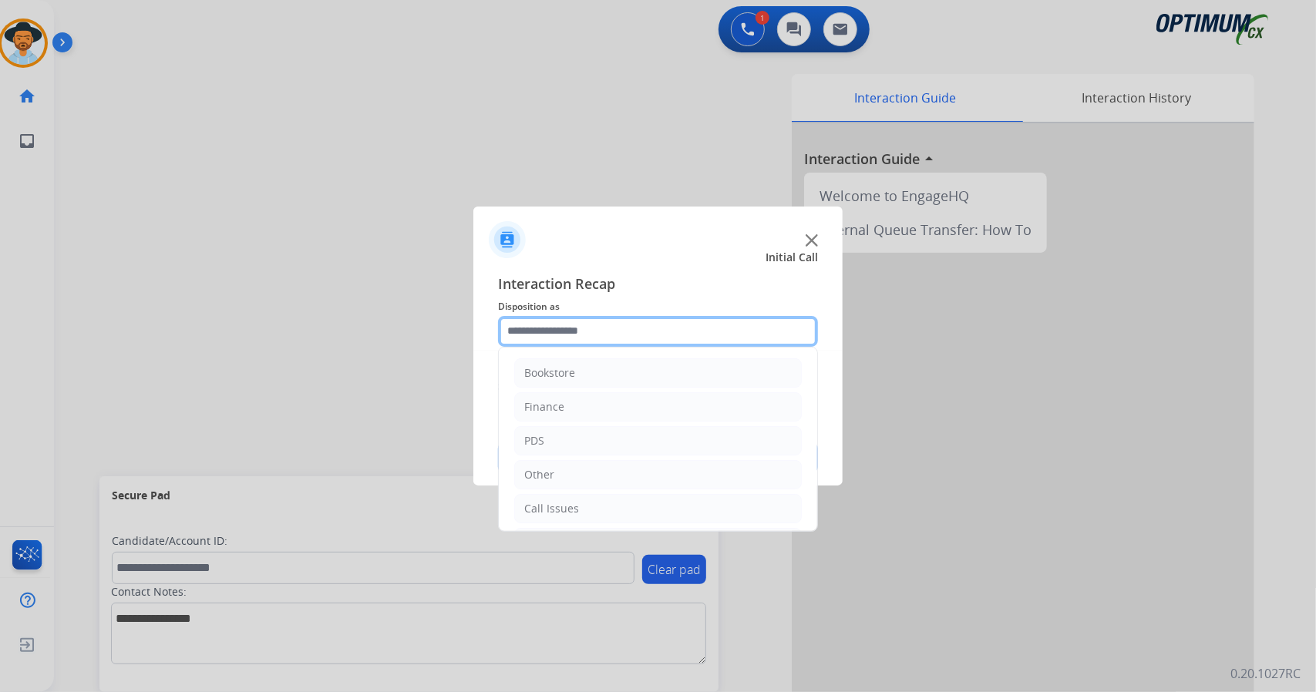
click at [638, 323] on input "text" at bounding box center [658, 331] width 320 height 31
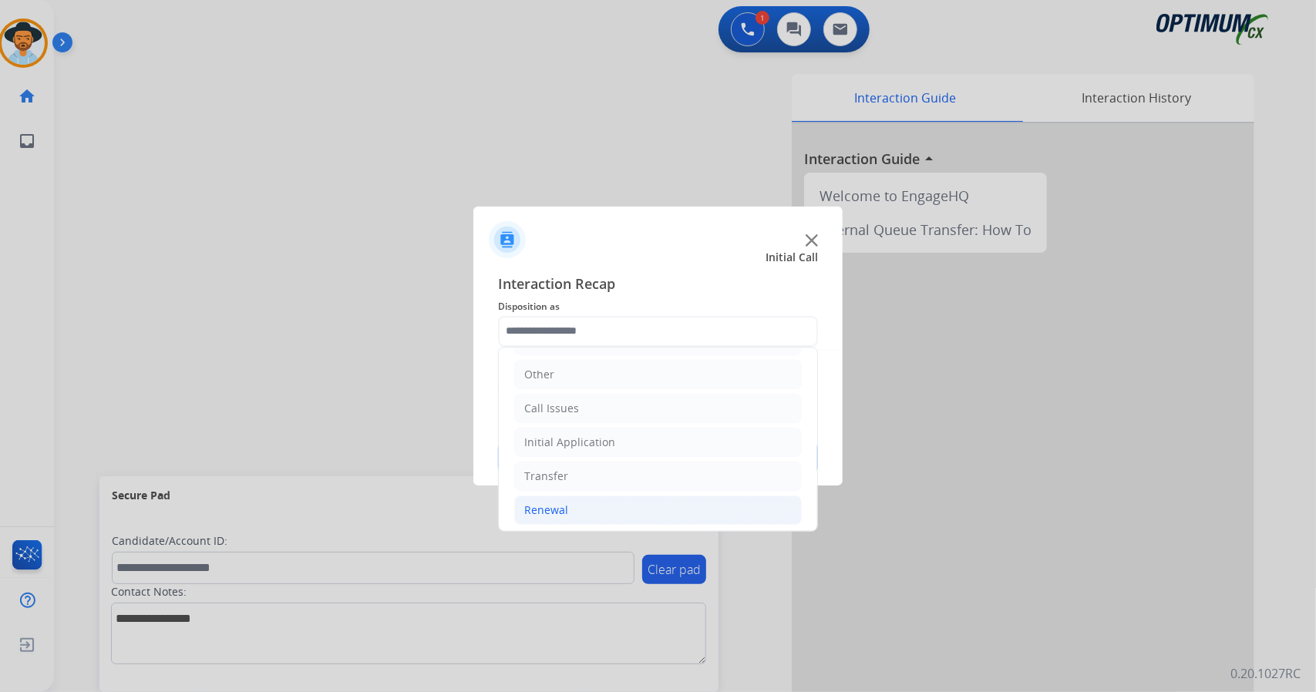
click at [614, 511] on li "Renewal" at bounding box center [658, 510] width 288 height 29
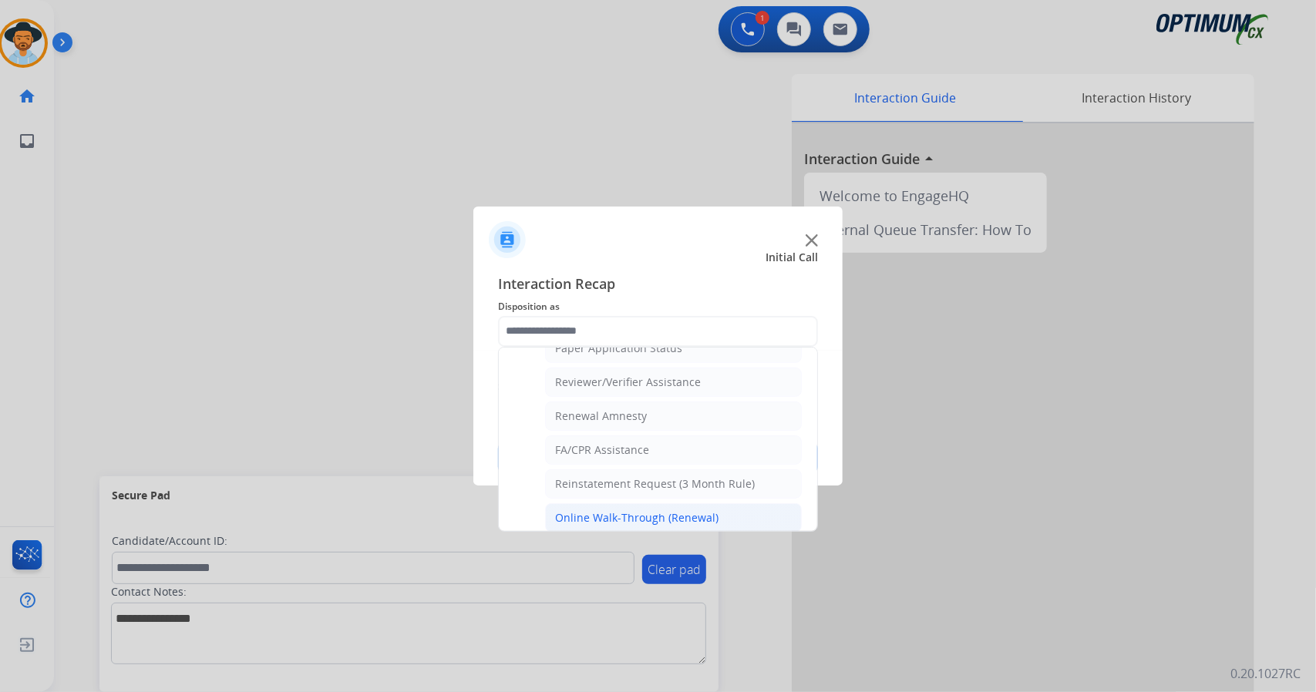
click at [652, 510] on div "Online Walk-Through (Renewal)" at bounding box center [636, 517] width 163 height 15
type input "**********"
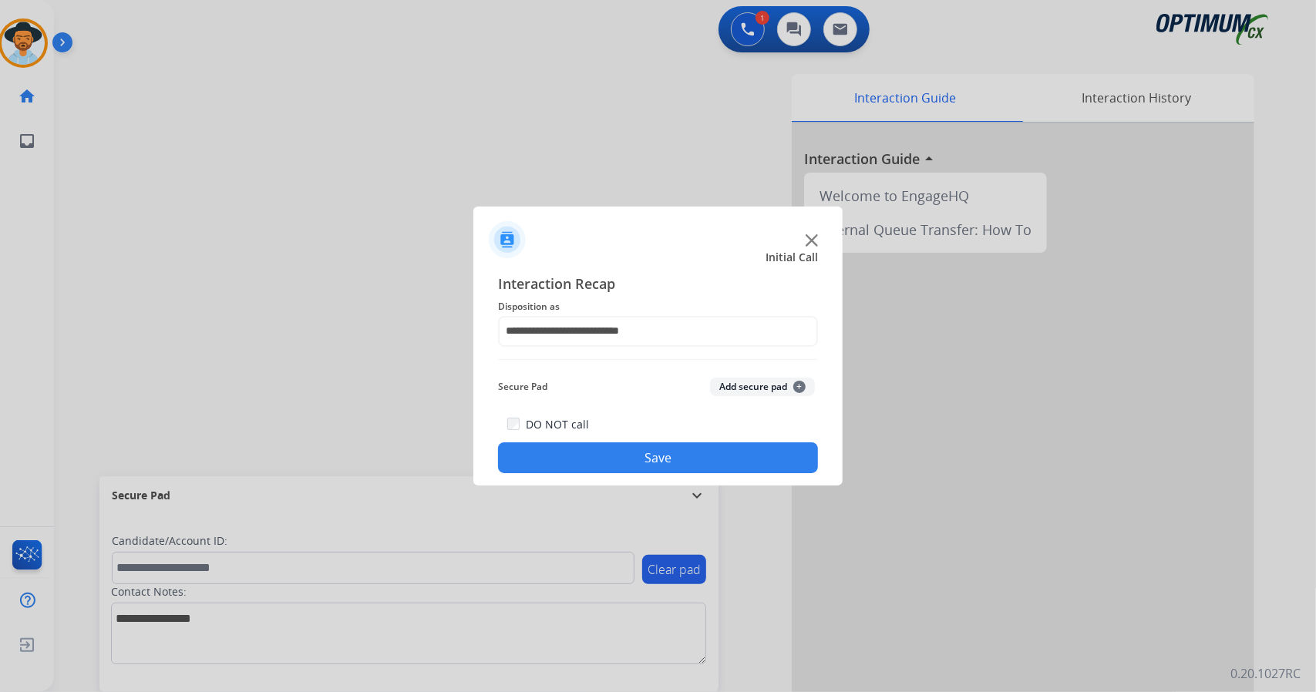
click at [679, 473] on button "Save" at bounding box center [658, 458] width 320 height 31
